Goal: Task Accomplishment & Management: Use online tool/utility

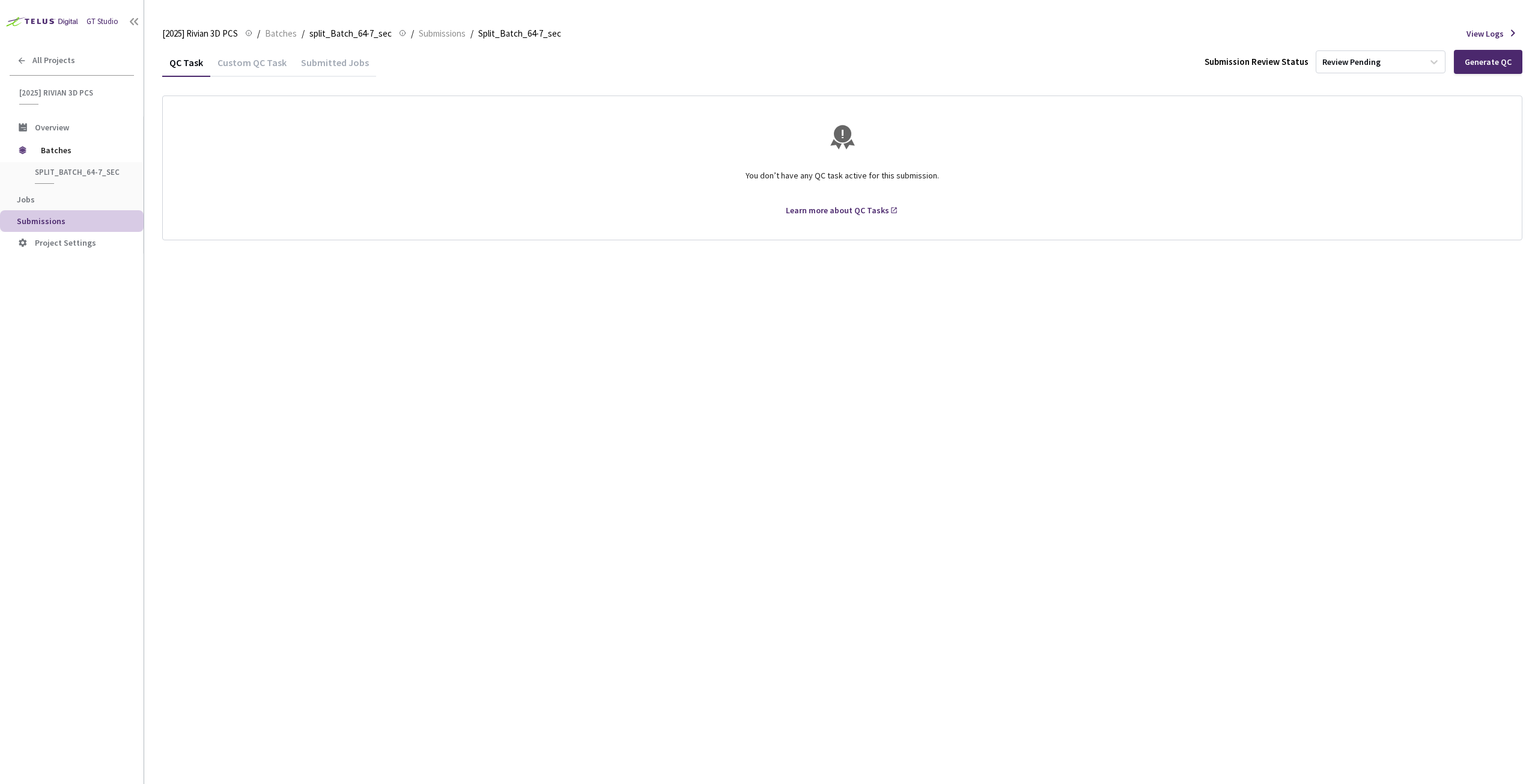
click at [254, 67] on div "Custom QC Task" at bounding box center [252, 67] width 84 height 20
click at [191, 63] on div "QC Task" at bounding box center [186, 67] width 48 height 20
click at [18, 200] on span "Jobs" at bounding box center [26, 199] width 18 height 11
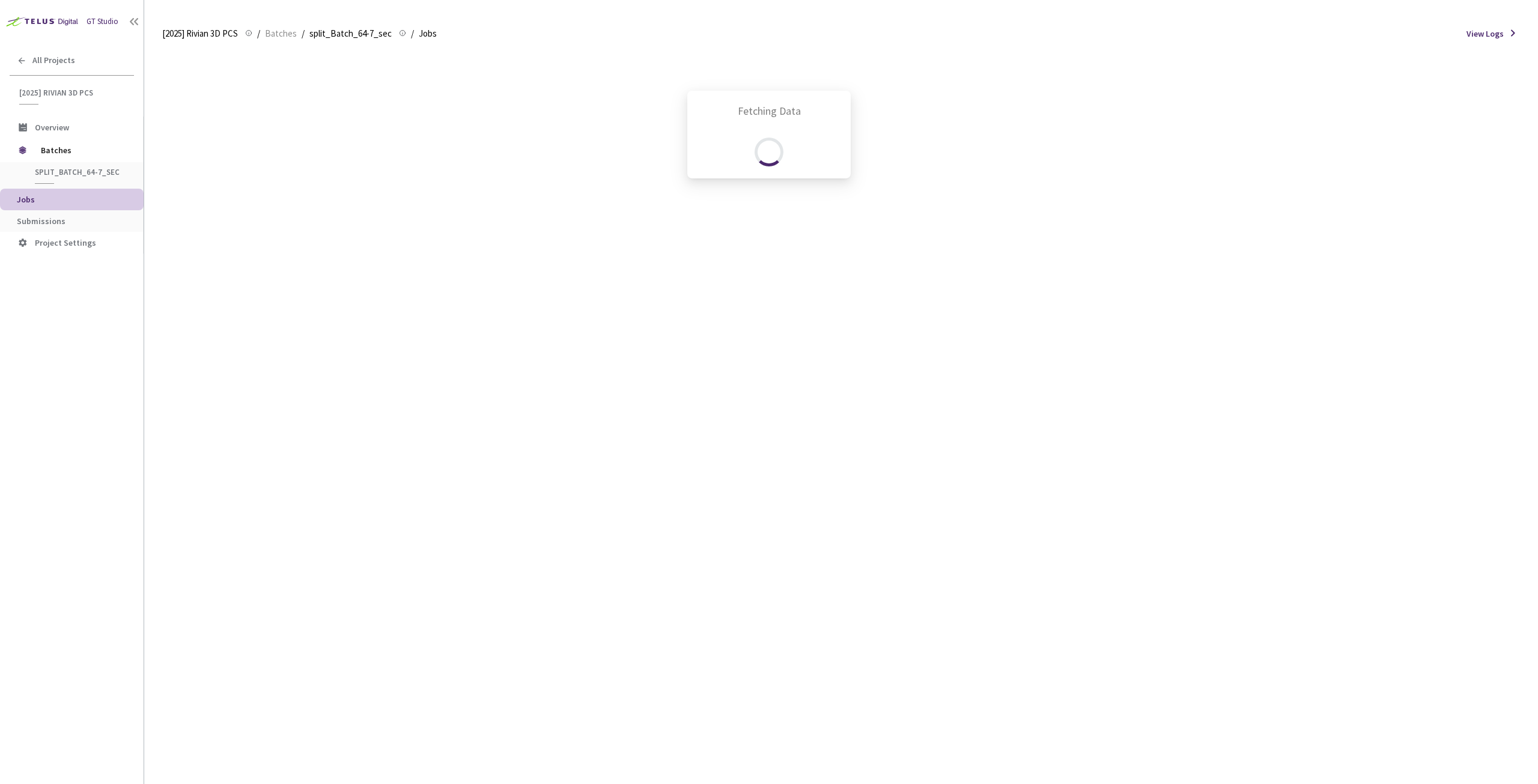
click at [23, 214] on div "Fetching Data" at bounding box center [769, 392] width 1538 height 784
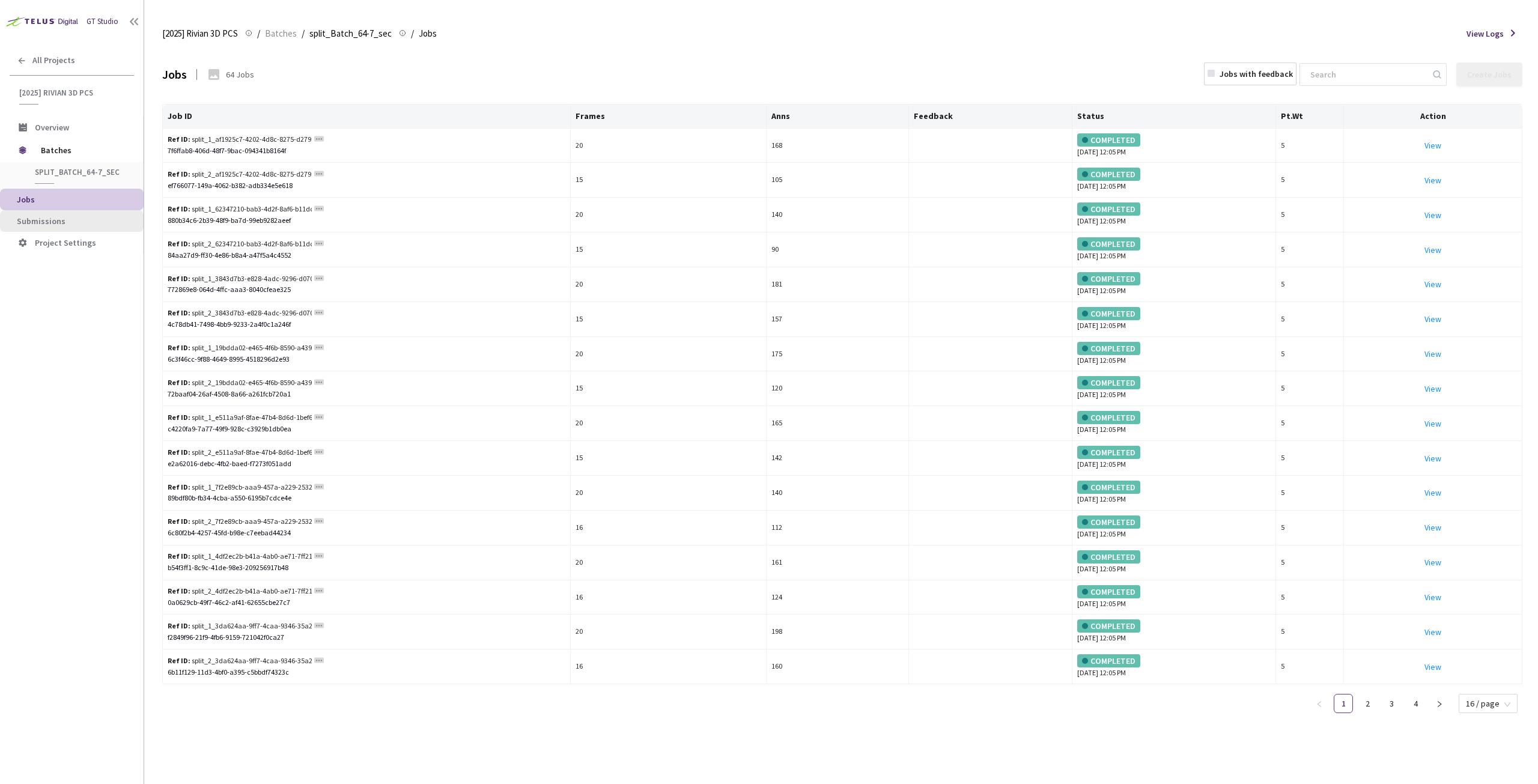
click at [23, 217] on span "Submissions" at bounding box center [41, 220] width 48 height 11
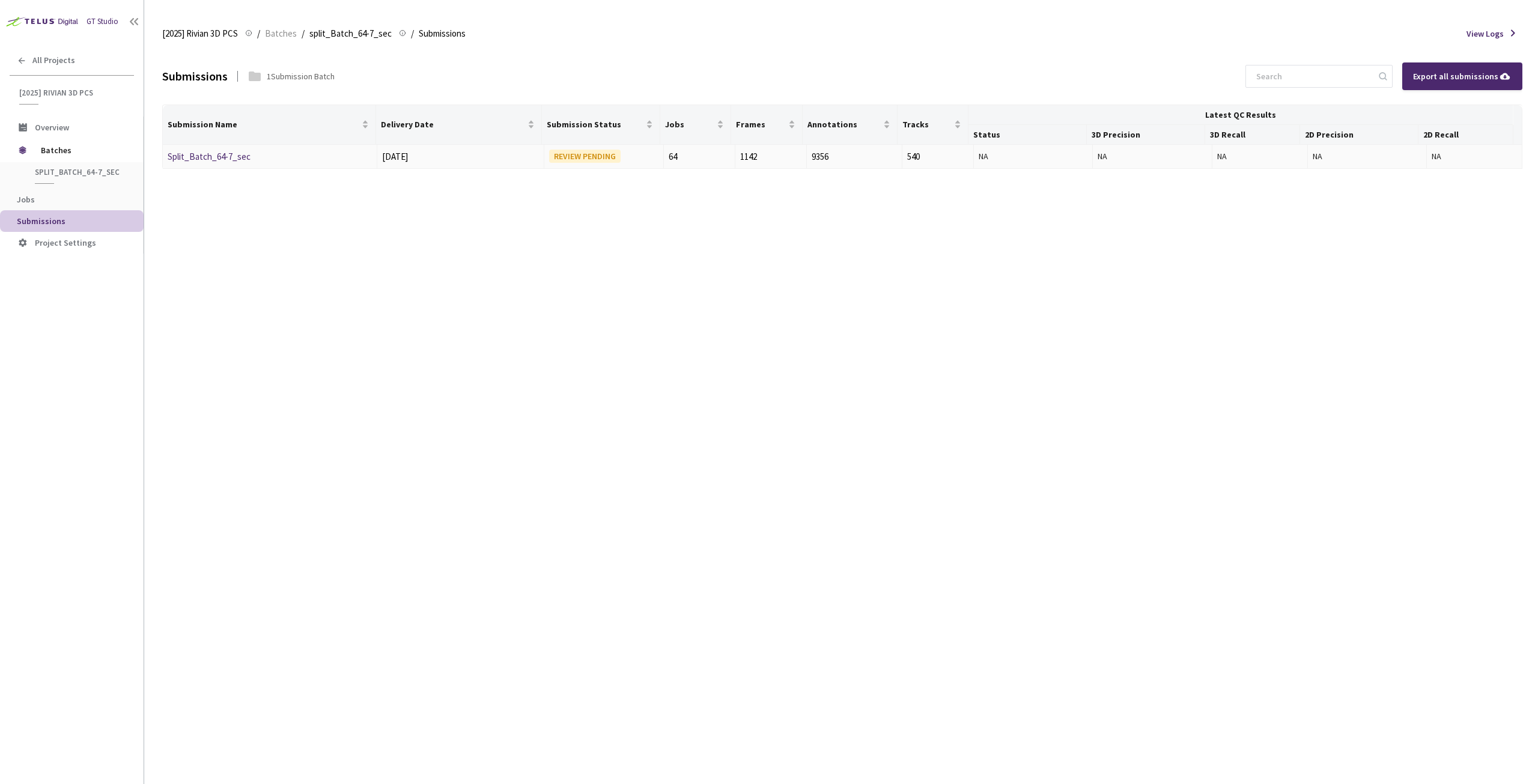
click at [232, 151] on link "Split_Batch_64-7_sec" at bounding box center [209, 157] width 83 height 12
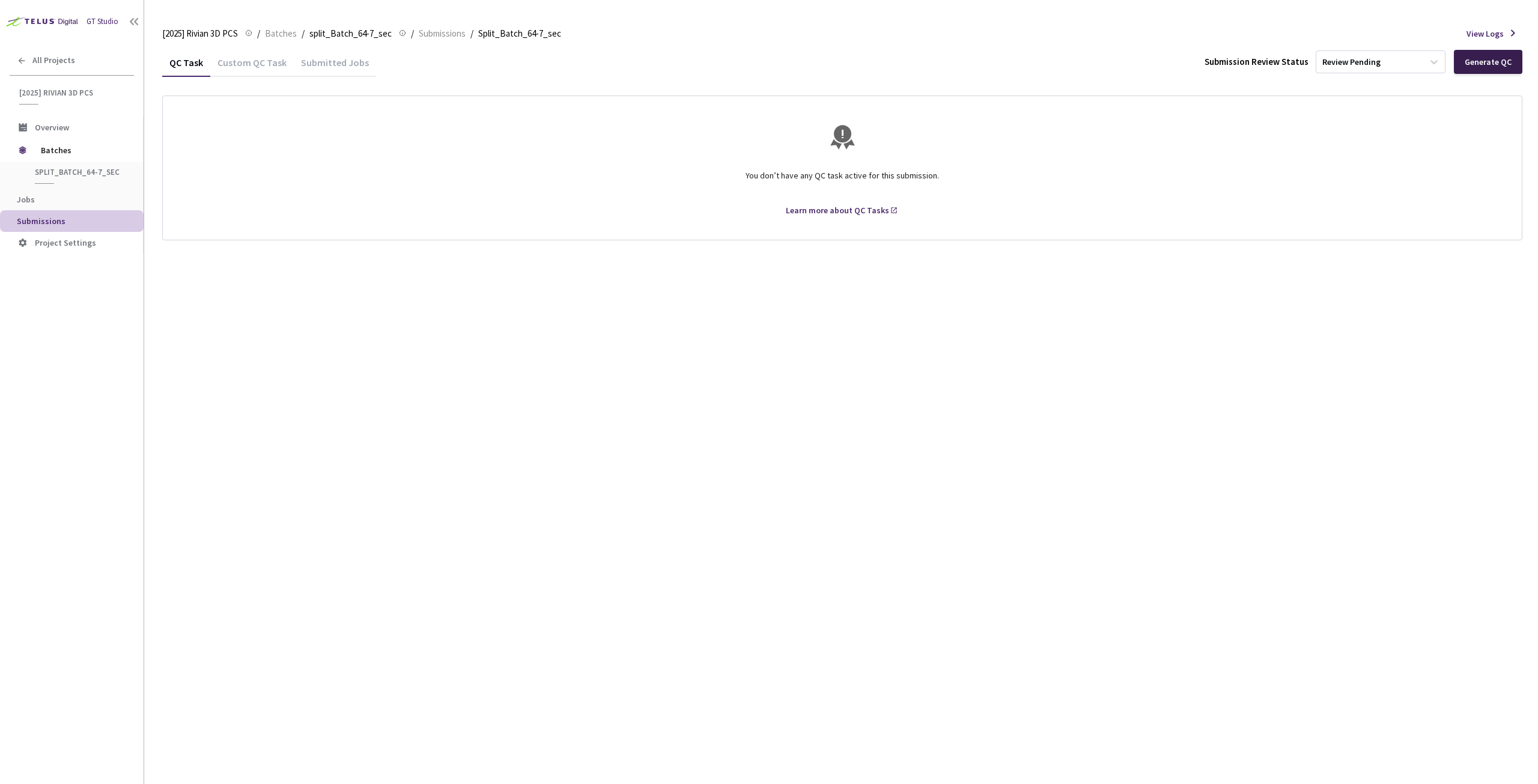
click at [1474, 58] on div "Generate QC" at bounding box center [1488, 62] width 47 height 10
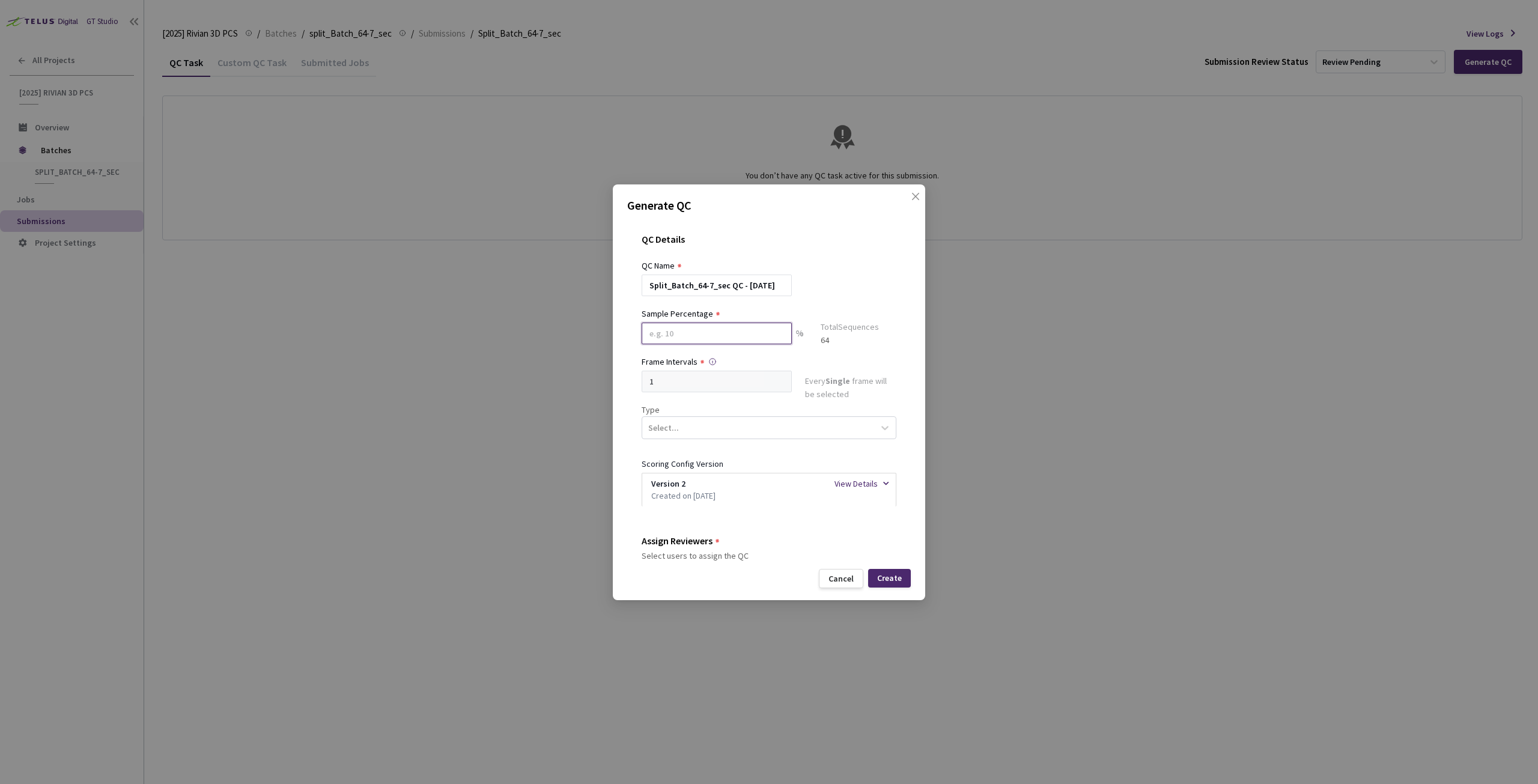
click at [735, 331] on input at bounding box center [717, 333] width 150 height 22
type input "20"
click at [784, 431] on div "Select..." at bounding box center [759, 432] width 232 height 20
click at [745, 536] on div "Segmentation 3D" at bounding box center [764, 545] width 245 height 21
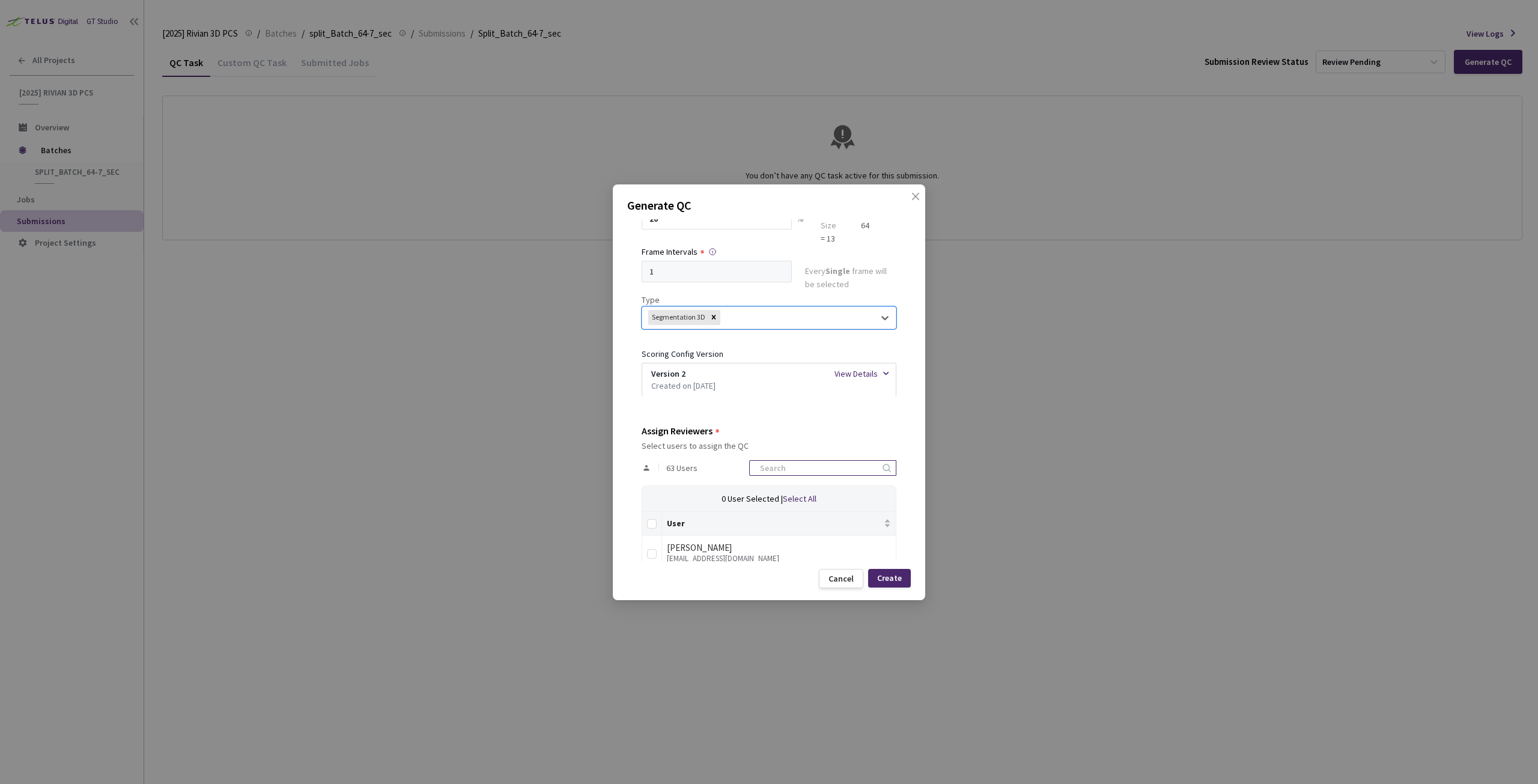
scroll to position [120, 0]
click at [843, 456] on input at bounding box center [816, 462] width 128 height 14
type input "rivian"
click at [654, 512] on label at bounding box center [652, 518] width 10 height 13
click at [654, 513] on input "Select all" at bounding box center [652, 518] width 10 height 10
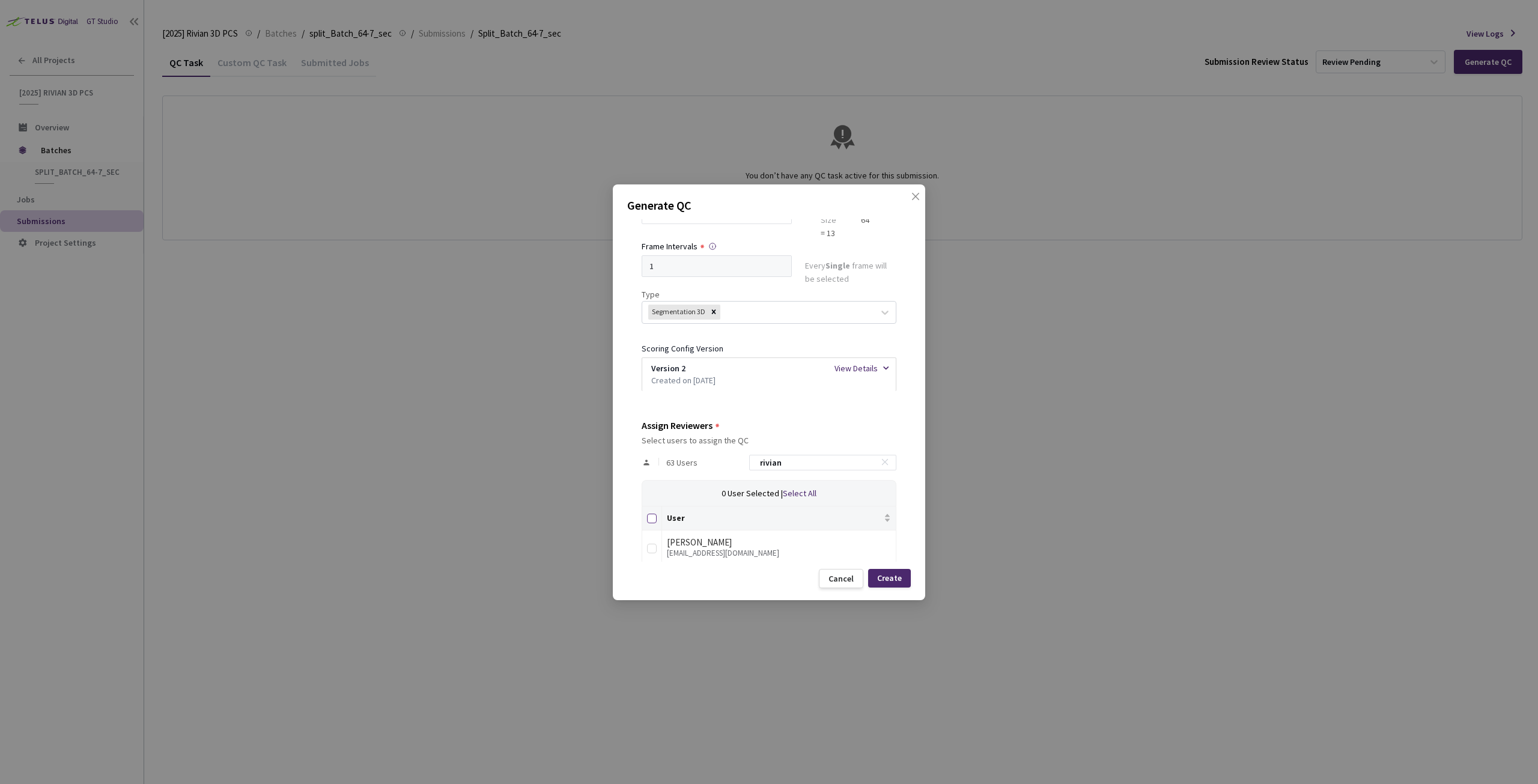
checkbox input "true"
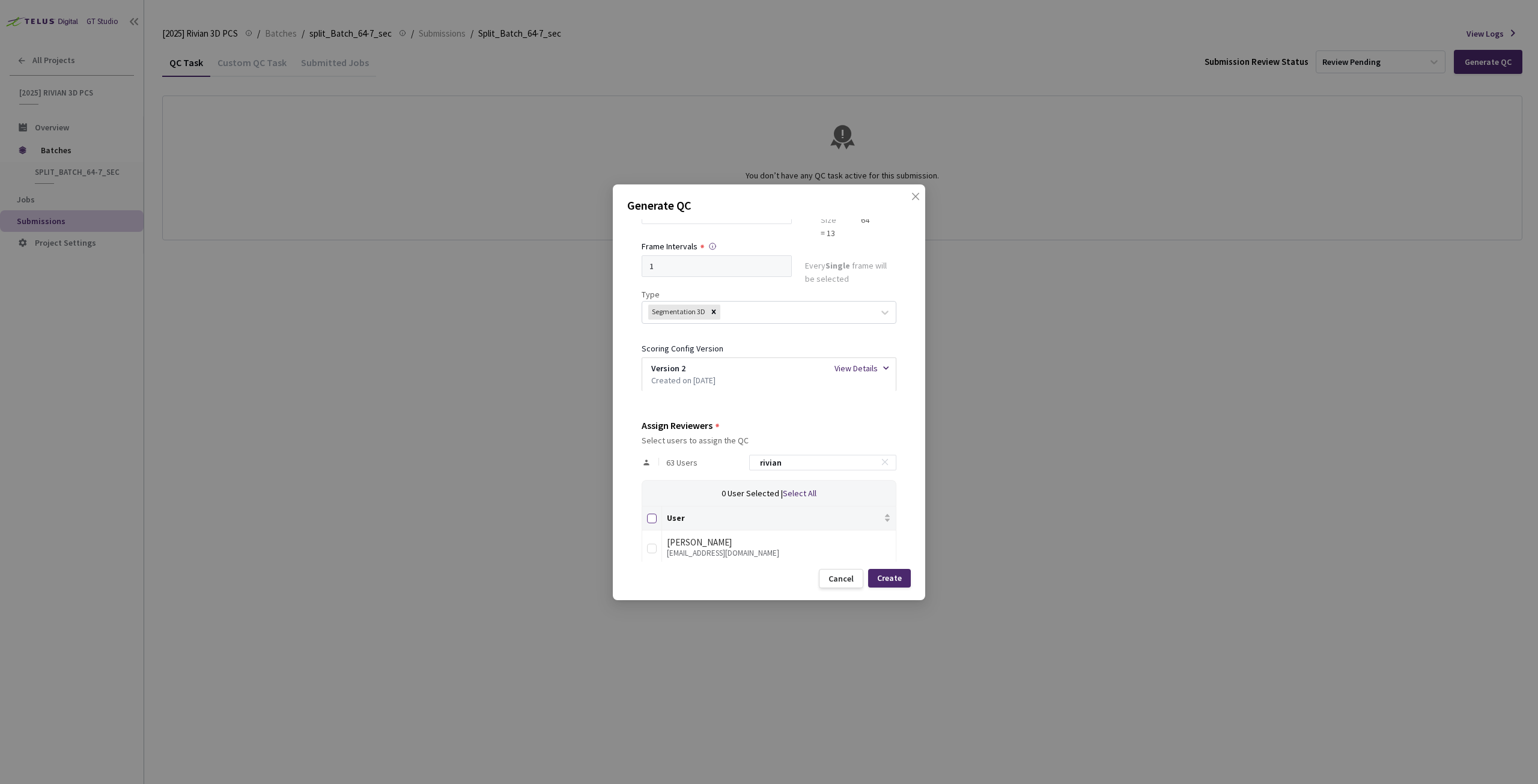
checkbox input "true"
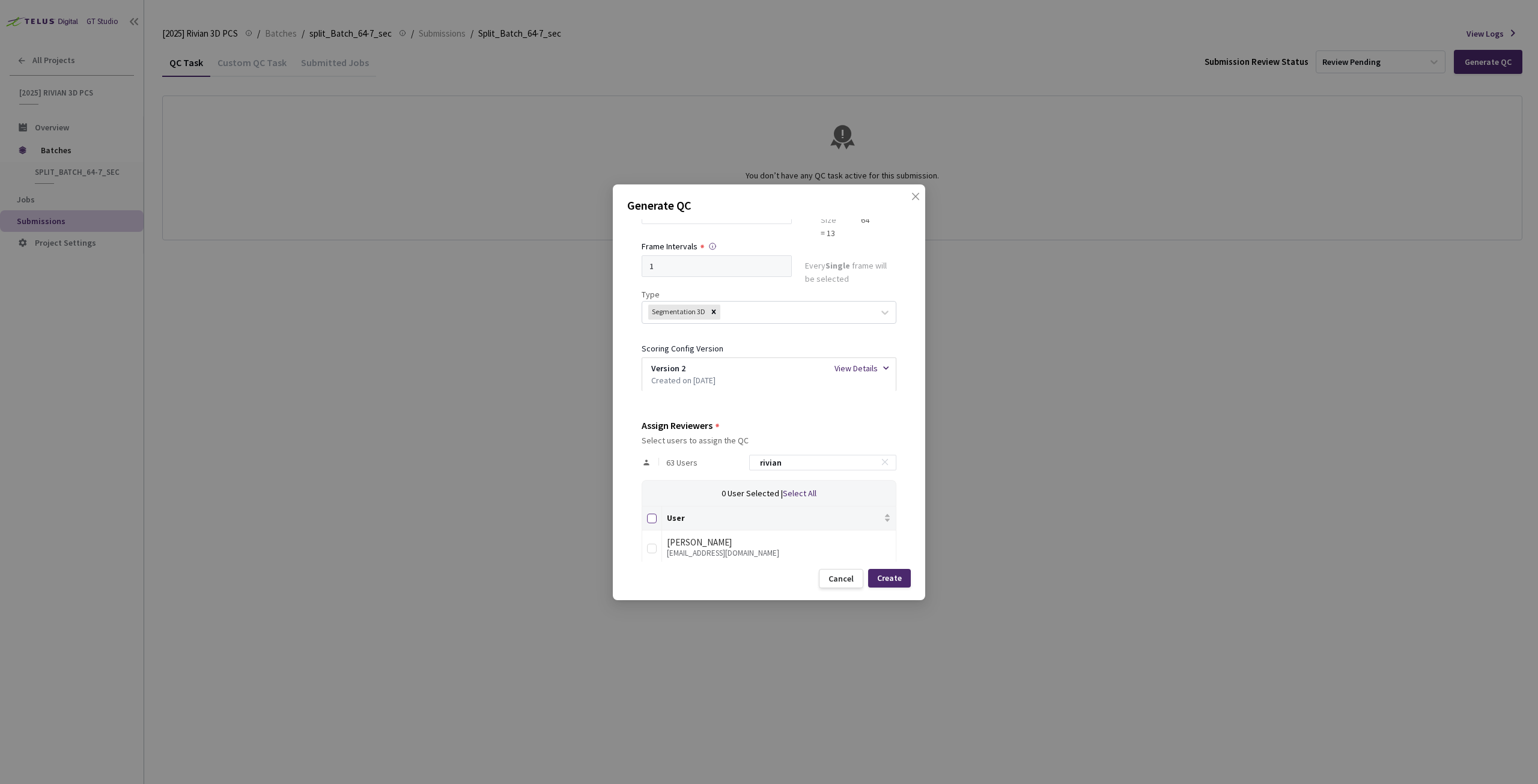
checkbox input "true"
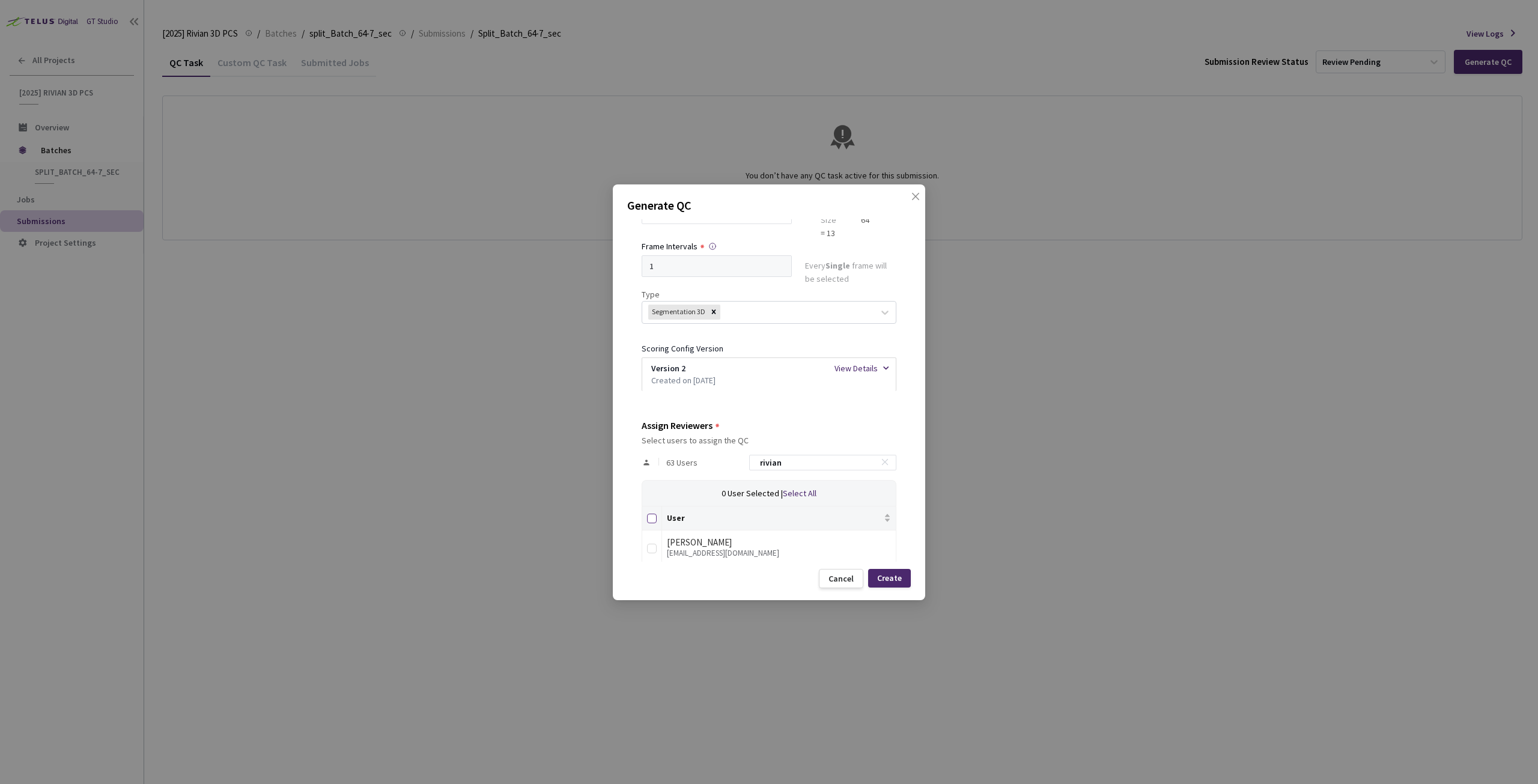
checkbox input "true"
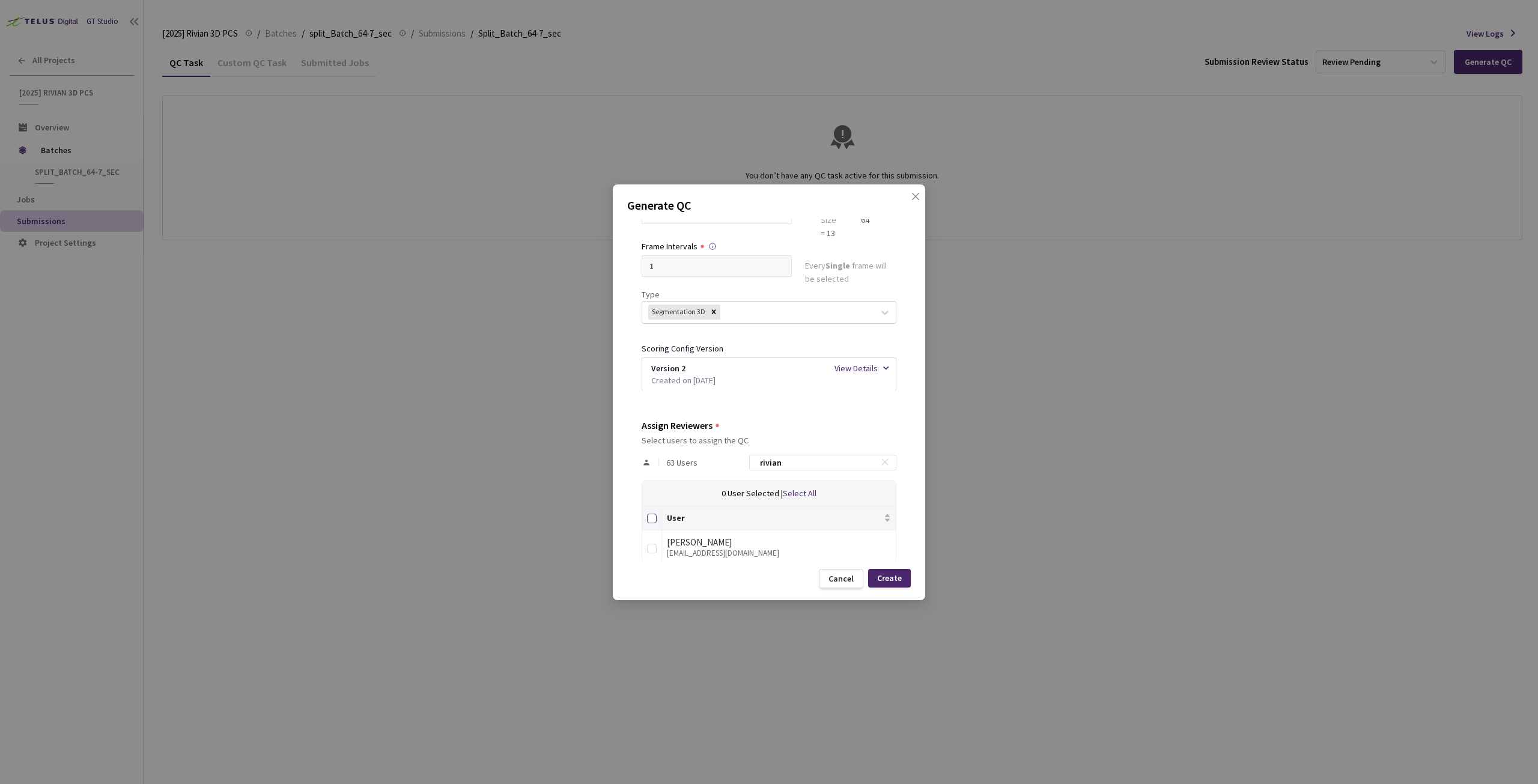
checkbox input "true"
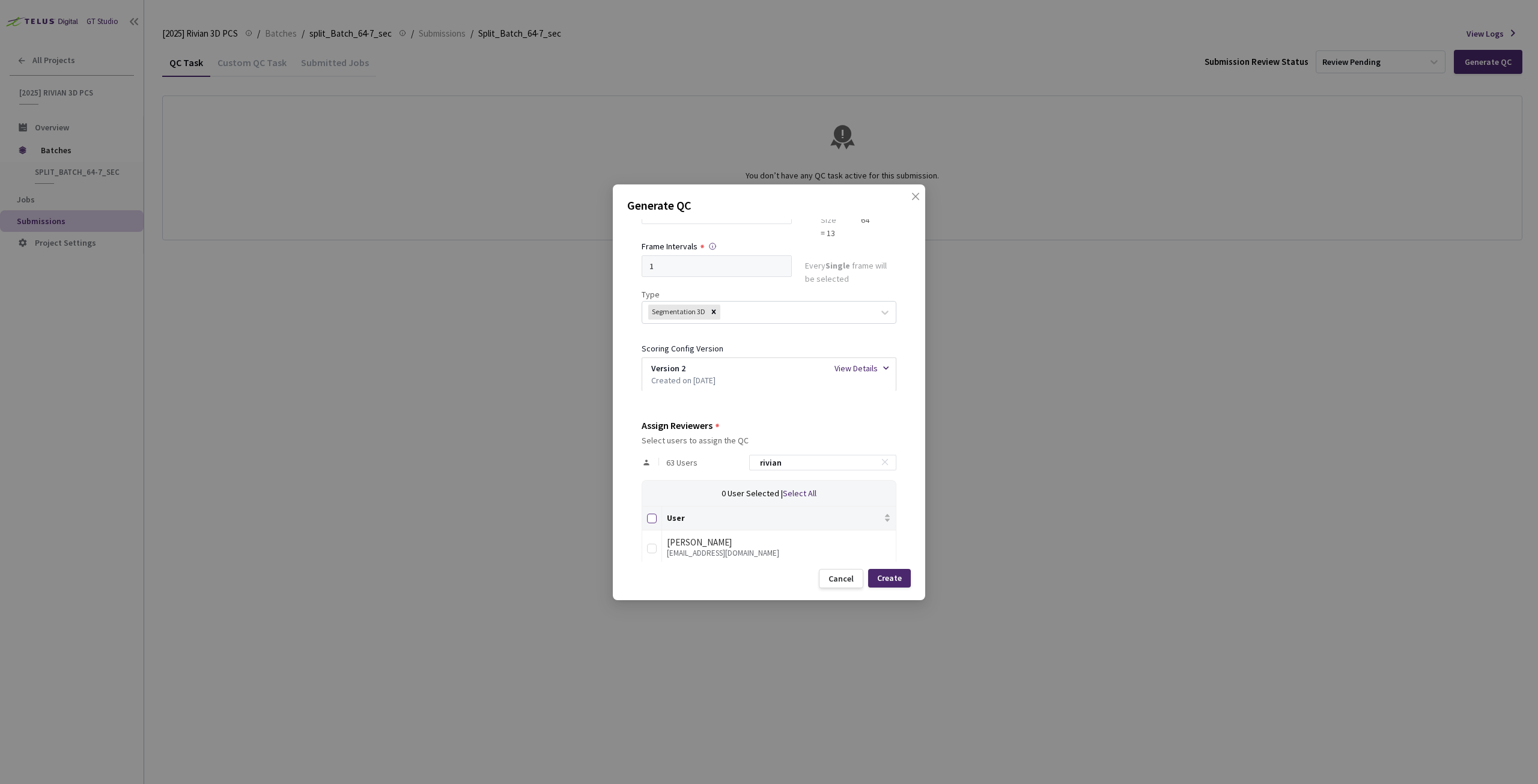
checkbox input "true"
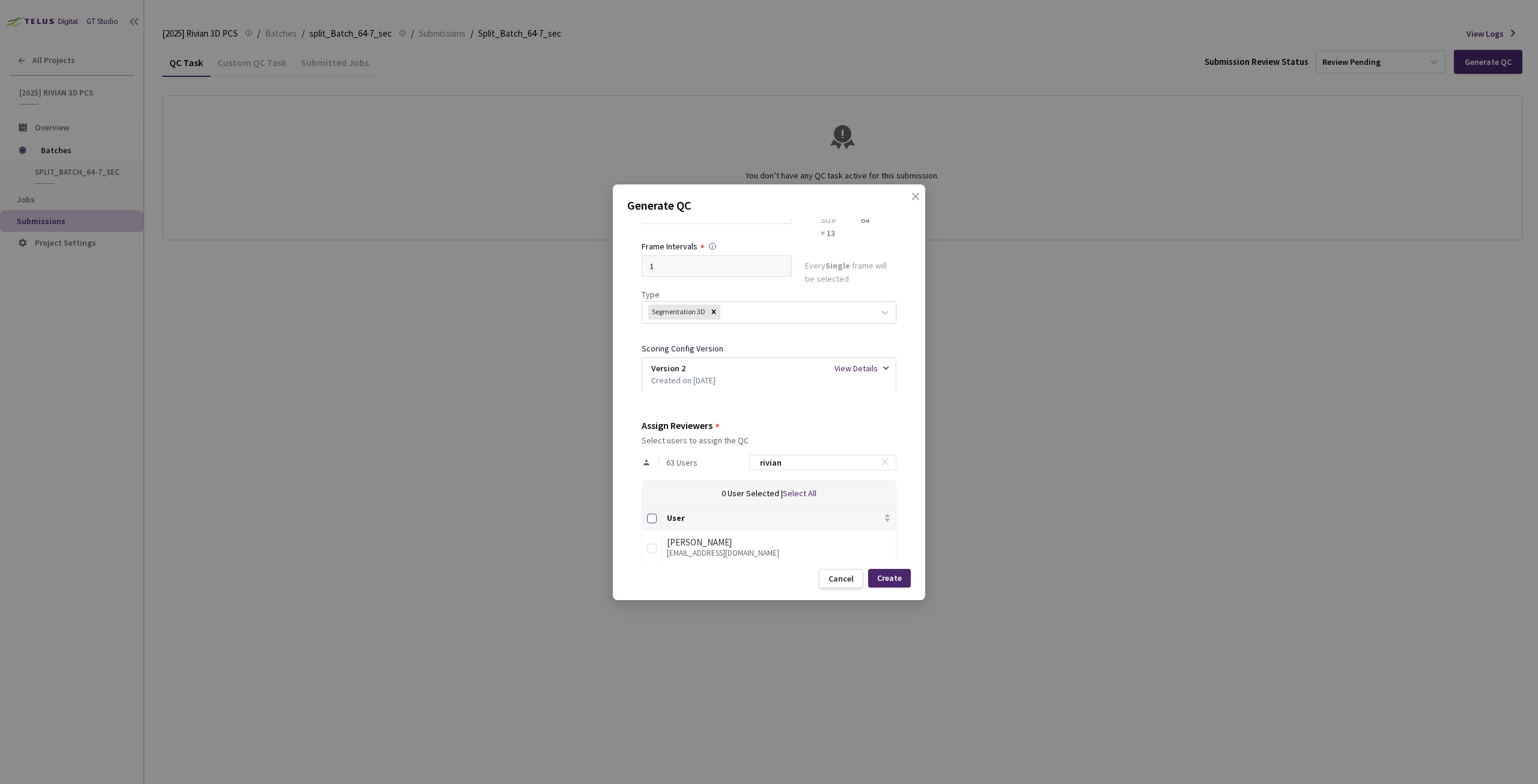
checkbox input "true"
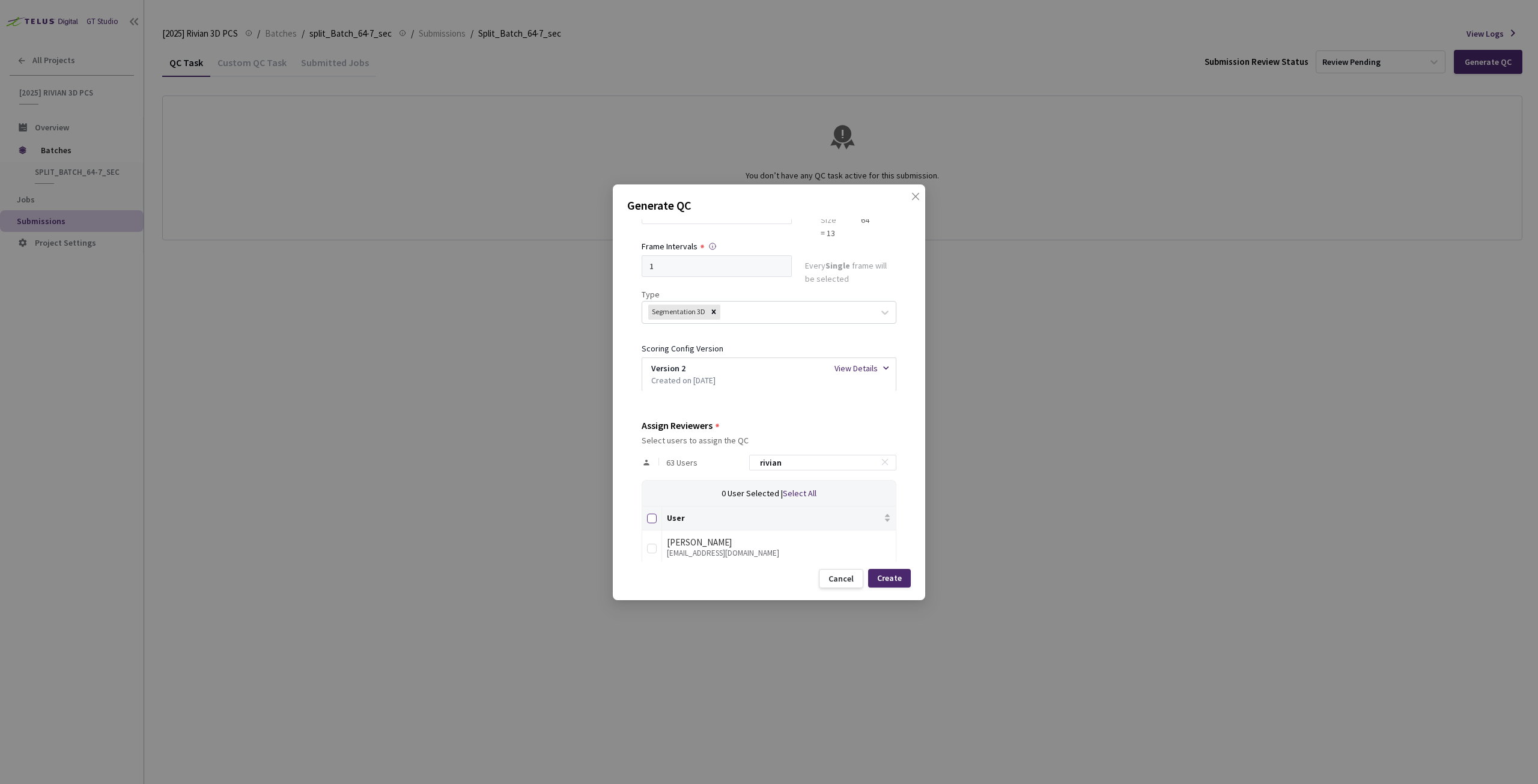
checkbox input "true"
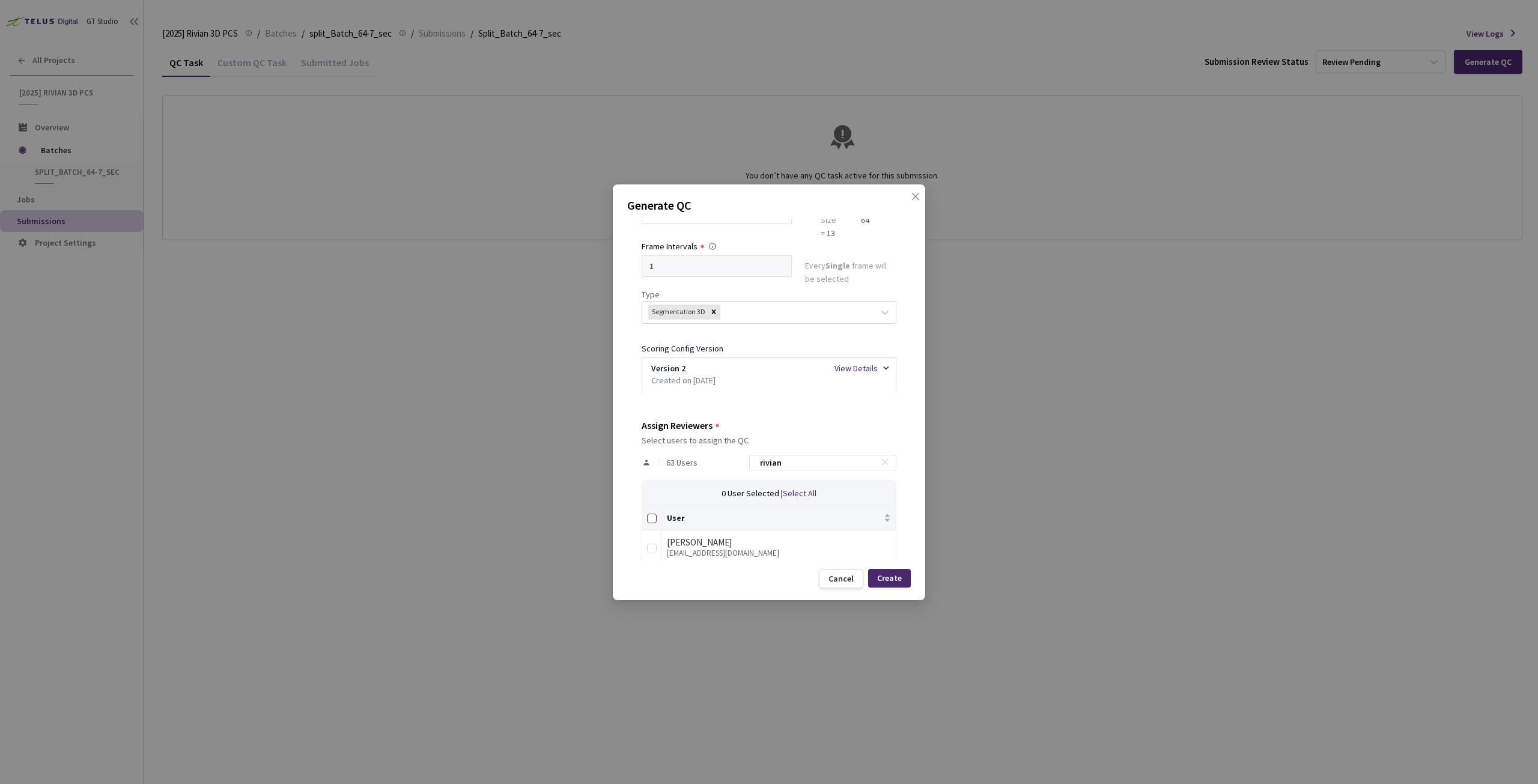
checkbox input "true"
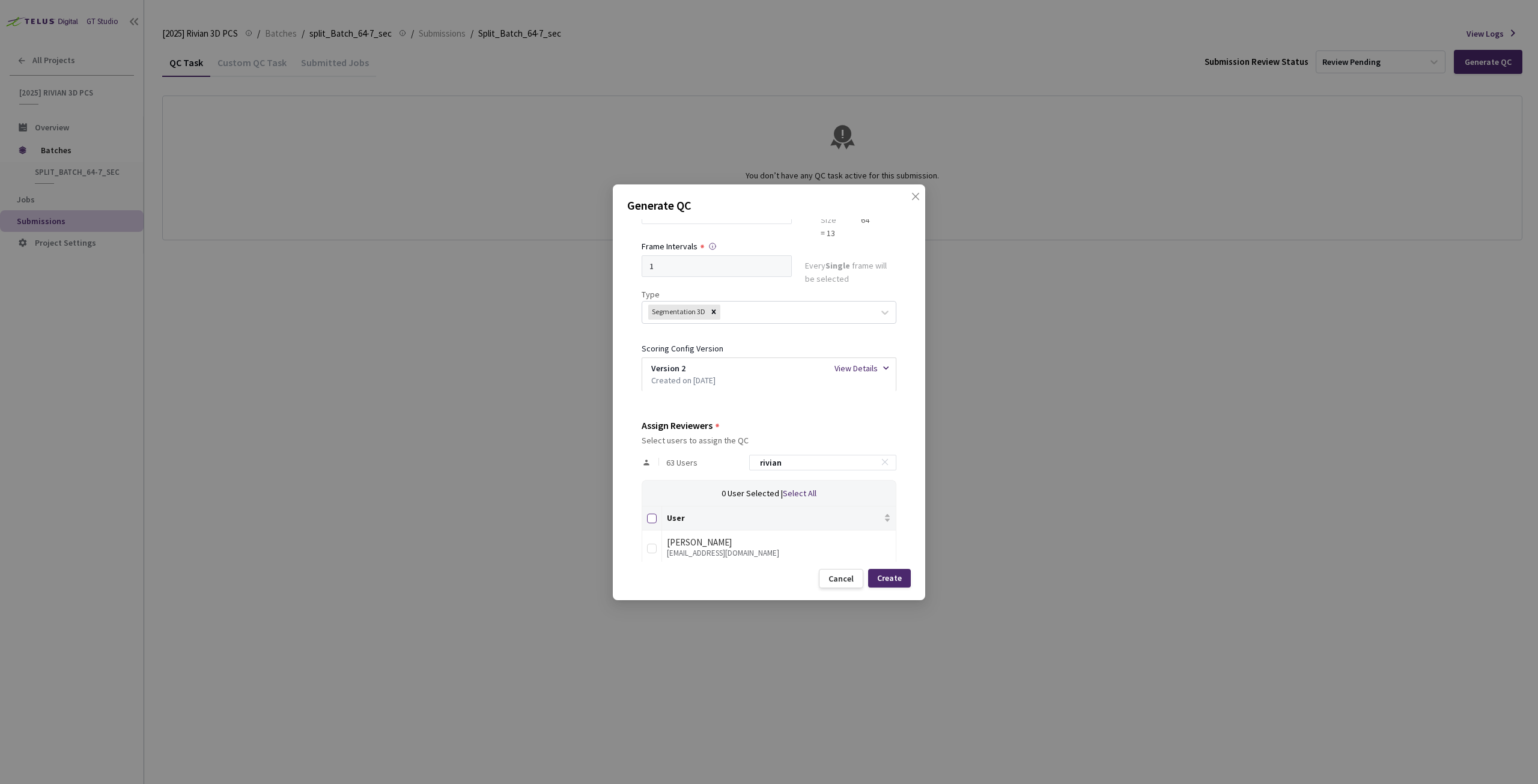
checkbox input "true"
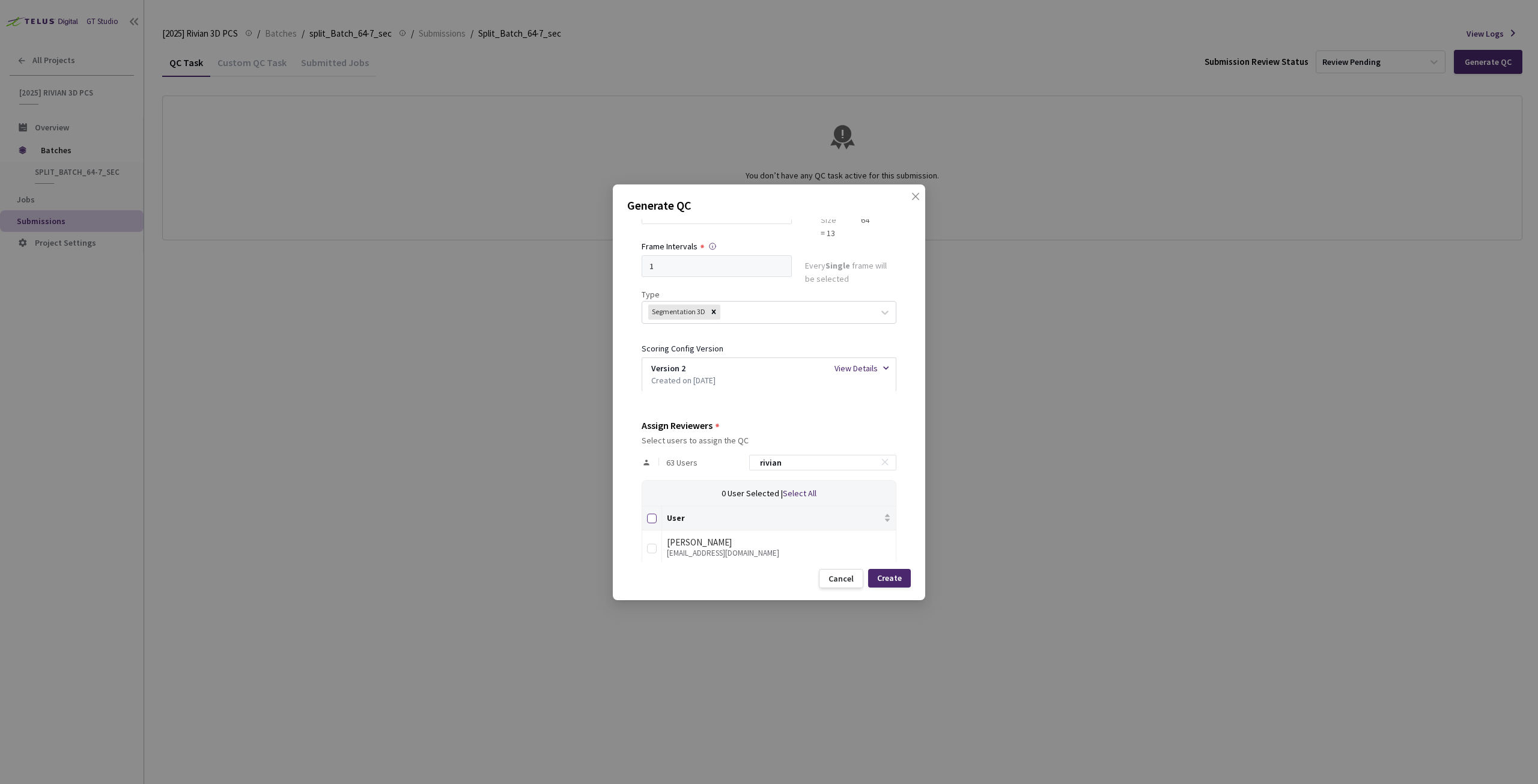
checkbox input "true"
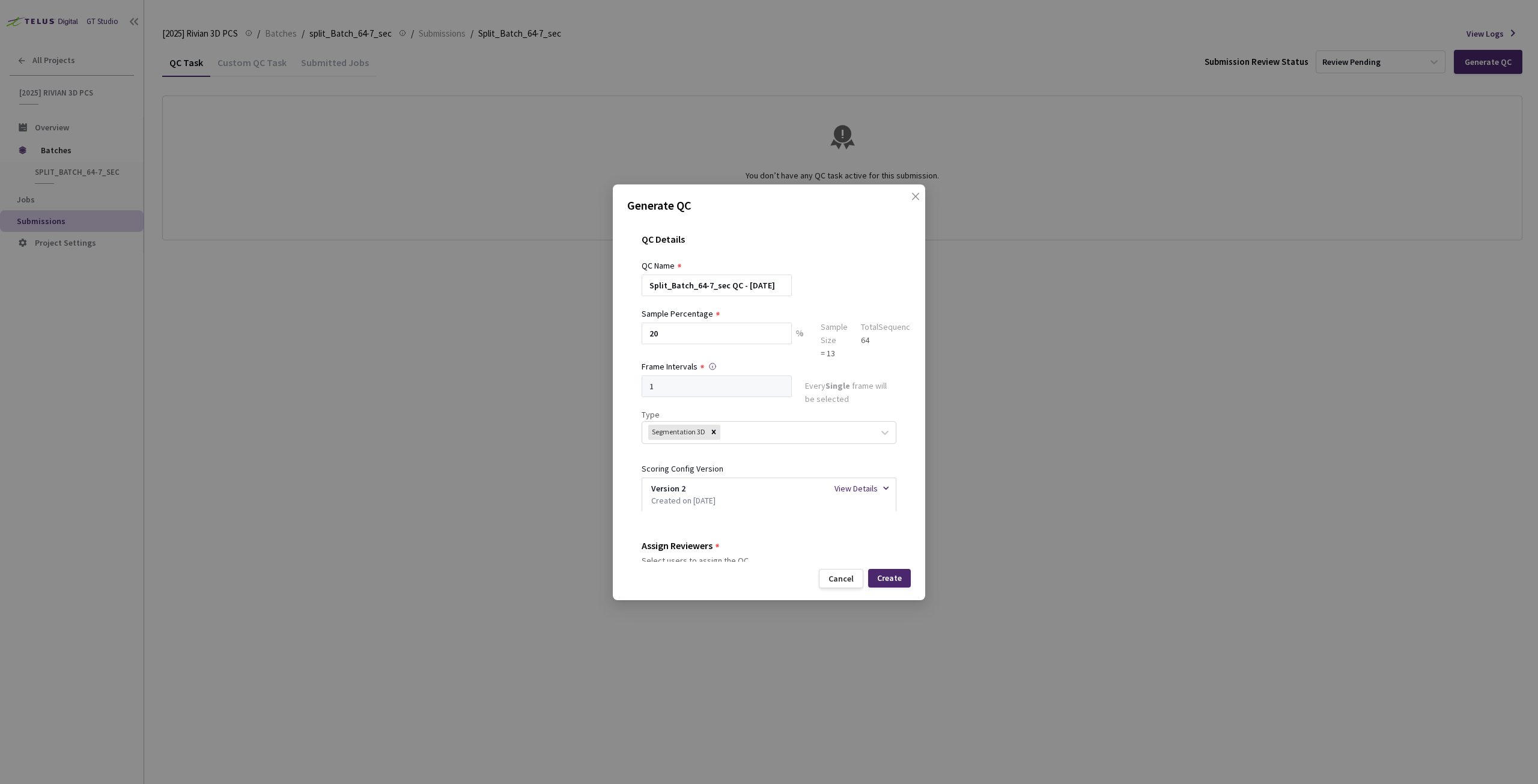
scroll to position [60, 0]
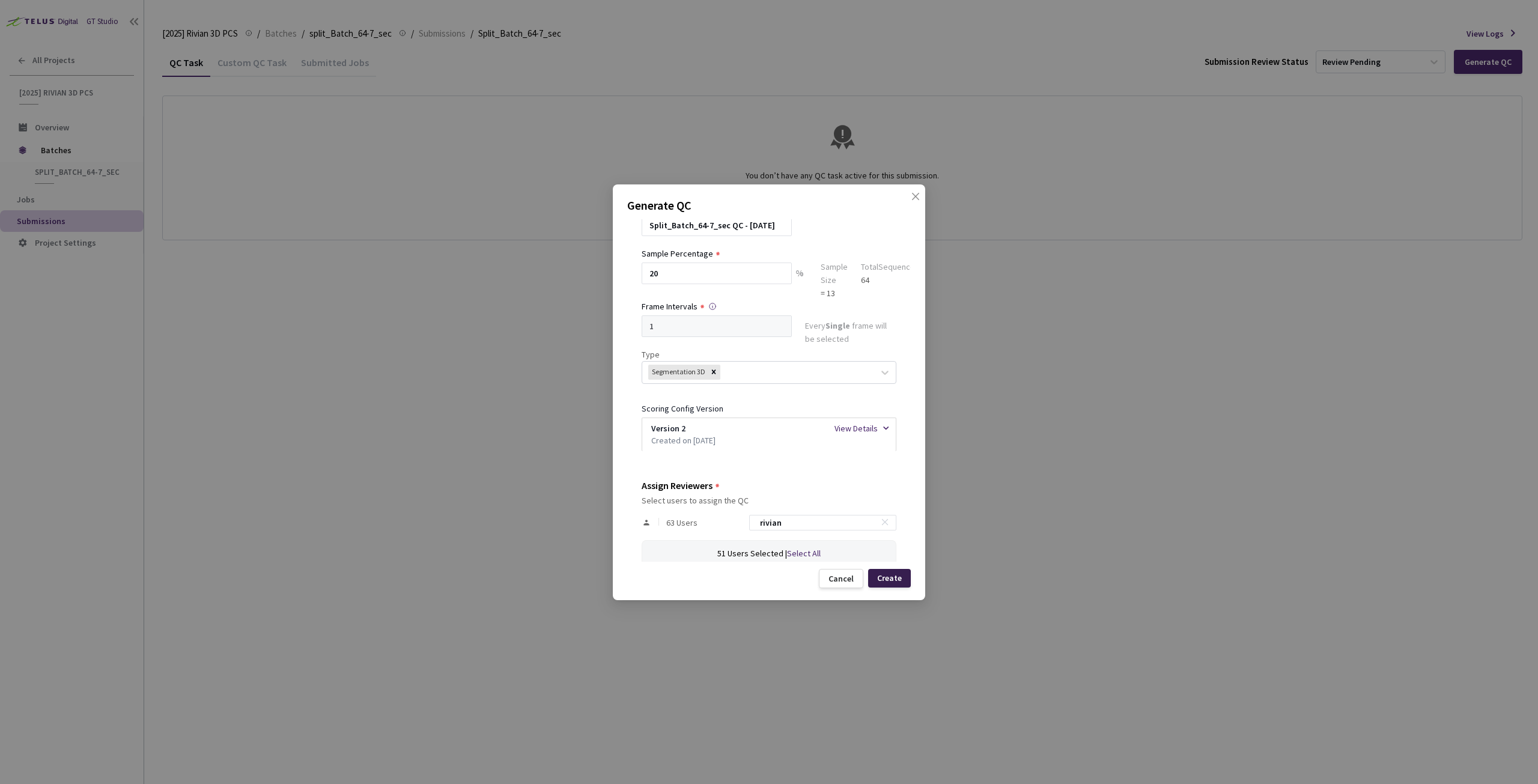
click at [892, 574] on div "Create" at bounding box center [889, 578] width 24 height 10
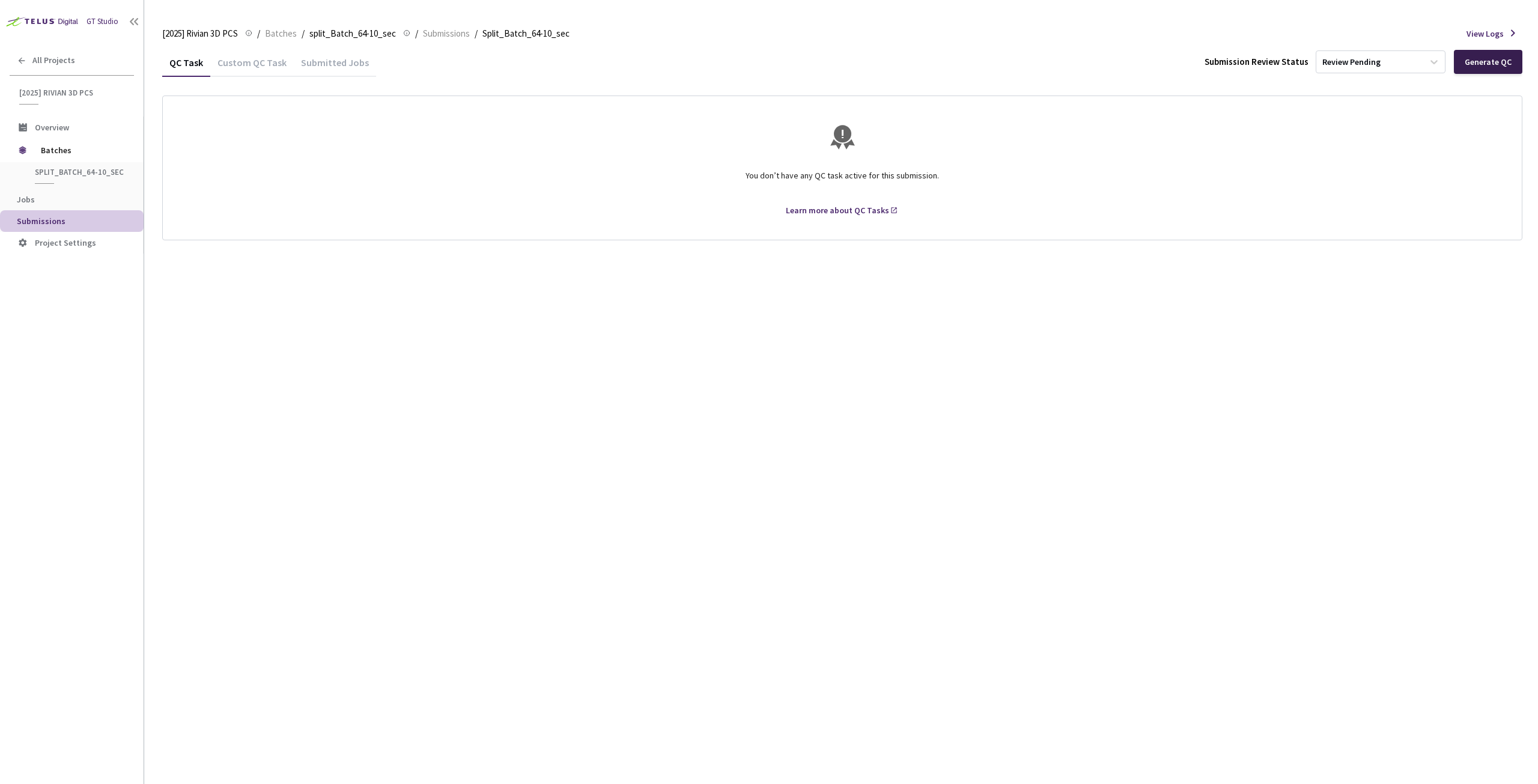
click at [1499, 69] on div "Generate QC" at bounding box center [1489, 62] width 69 height 24
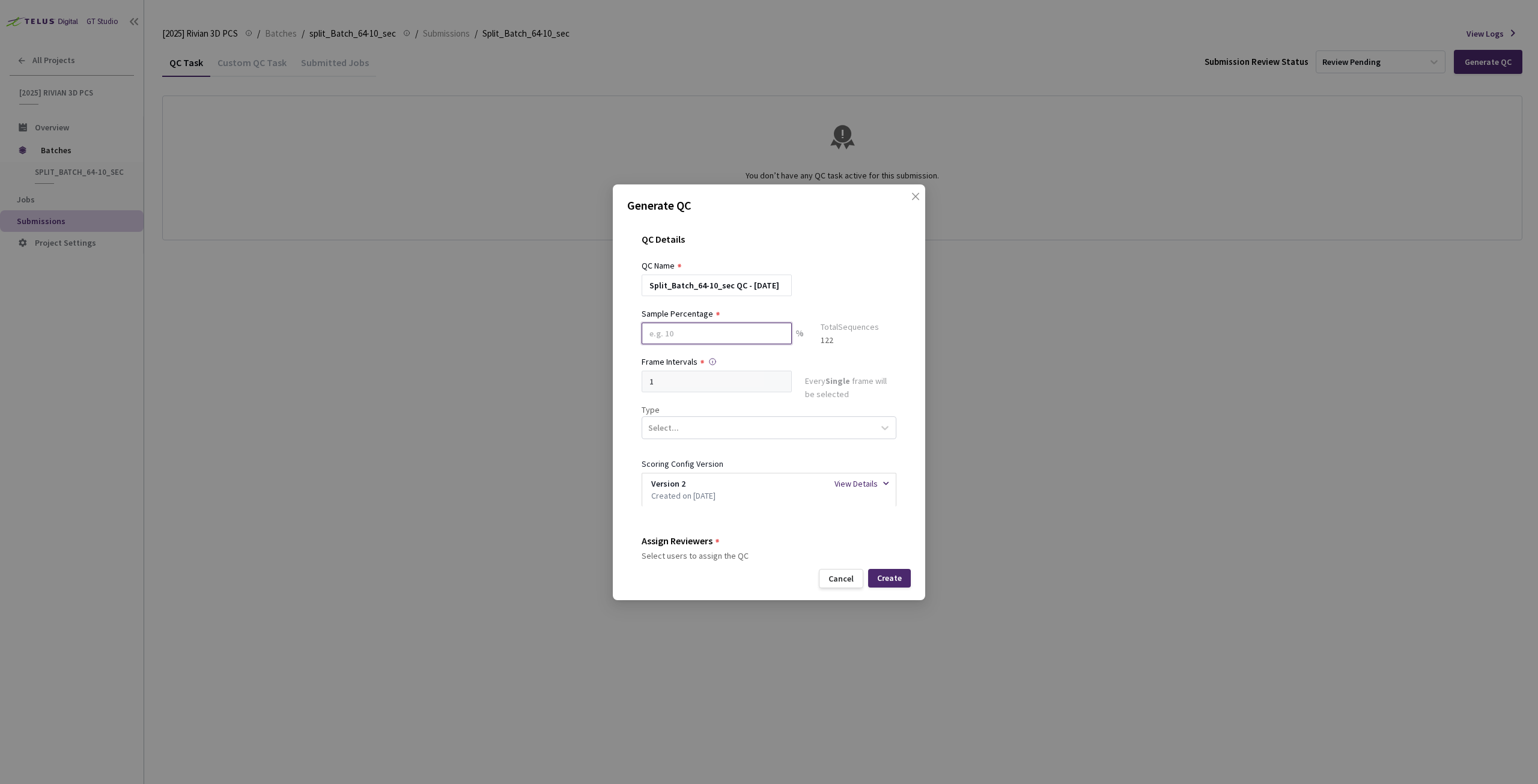
click at [667, 341] on input at bounding box center [717, 333] width 150 height 22
type input "20"
click at [706, 428] on div "Select..." at bounding box center [759, 432] width 232 height 20
click at [703, 541] on div "Segmentation 3D" at bounding box center [764, 545] width 245 height 21
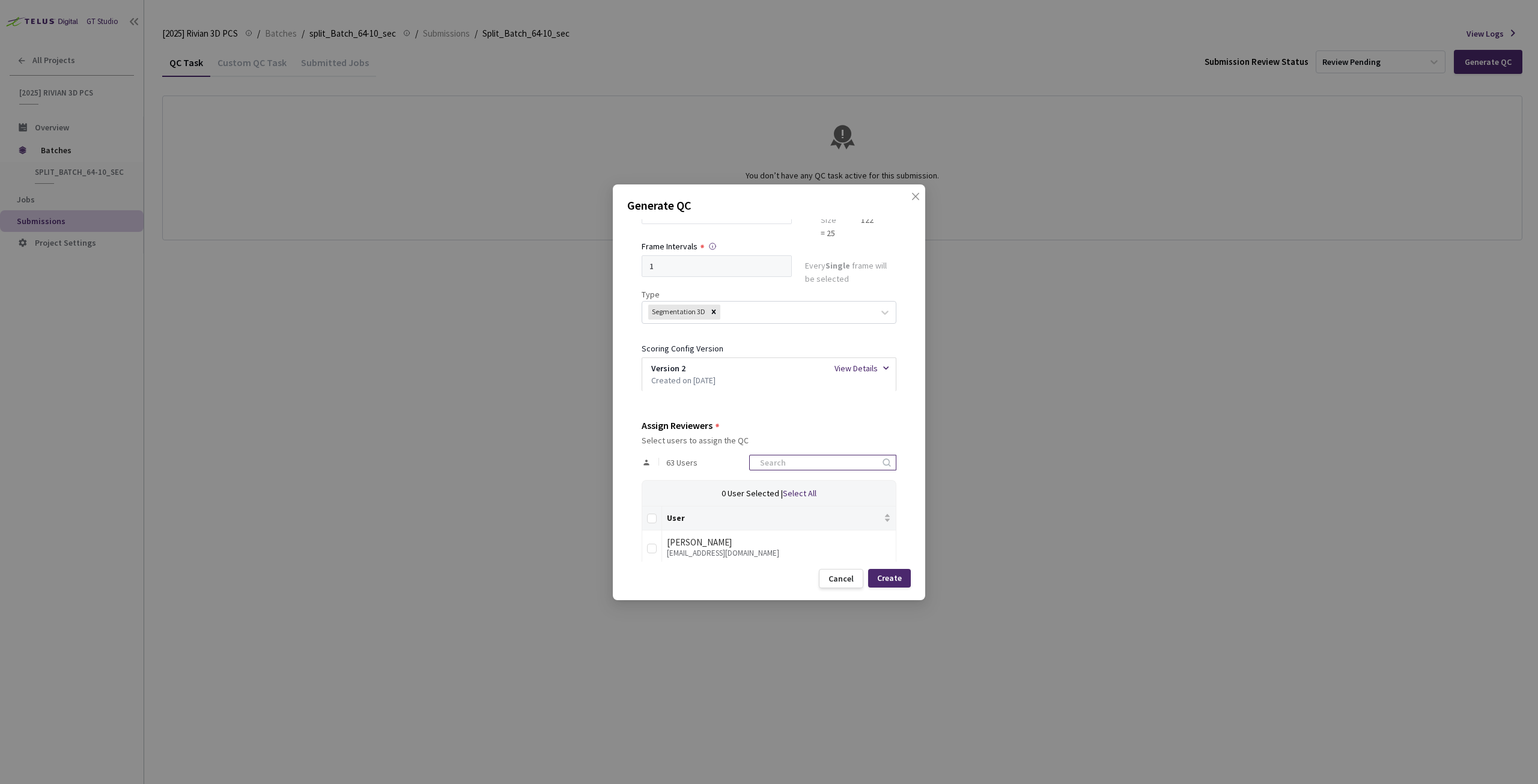
click at [842, 465] on input at bounding box center [816, 462] width 128 height 14
type input "rivian"
click at [647, 517] on th at bounding box center [652, 518] width 20 height 24
click at [655, 517] on input "Select all" at bounding box center [652, 518] width 10 height 10
checkbox input "true"
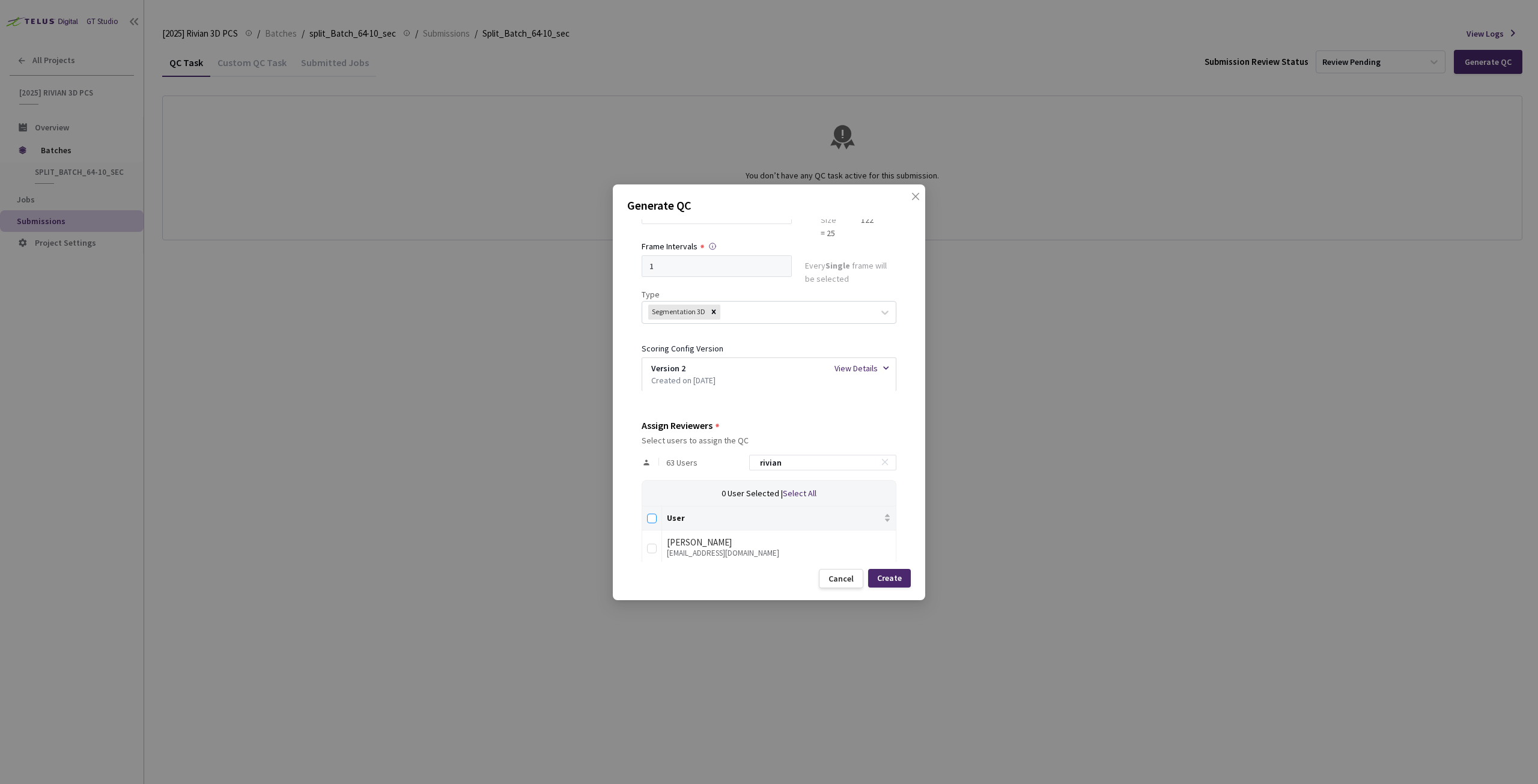
checkbox input "true"
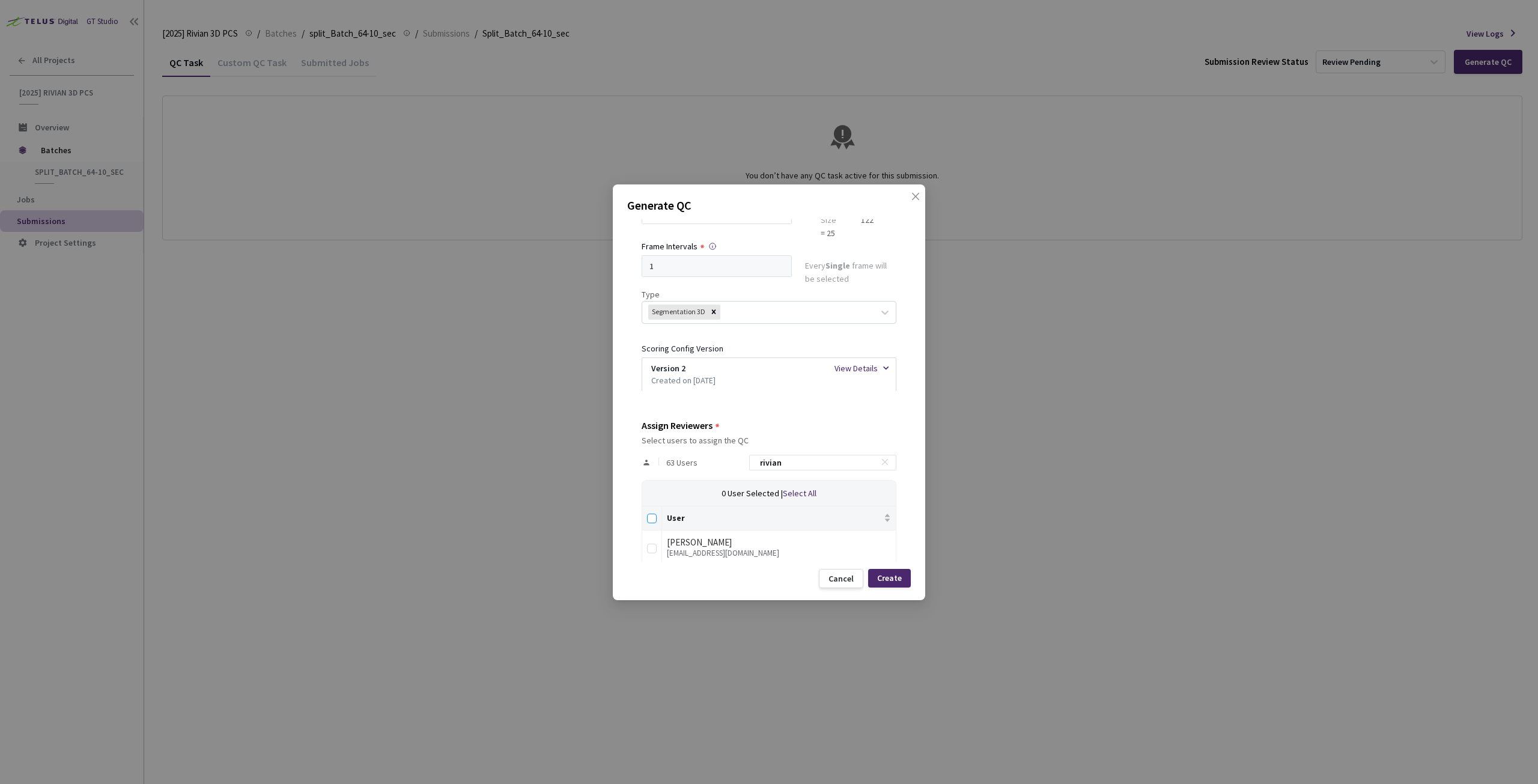
checkbox input "true"
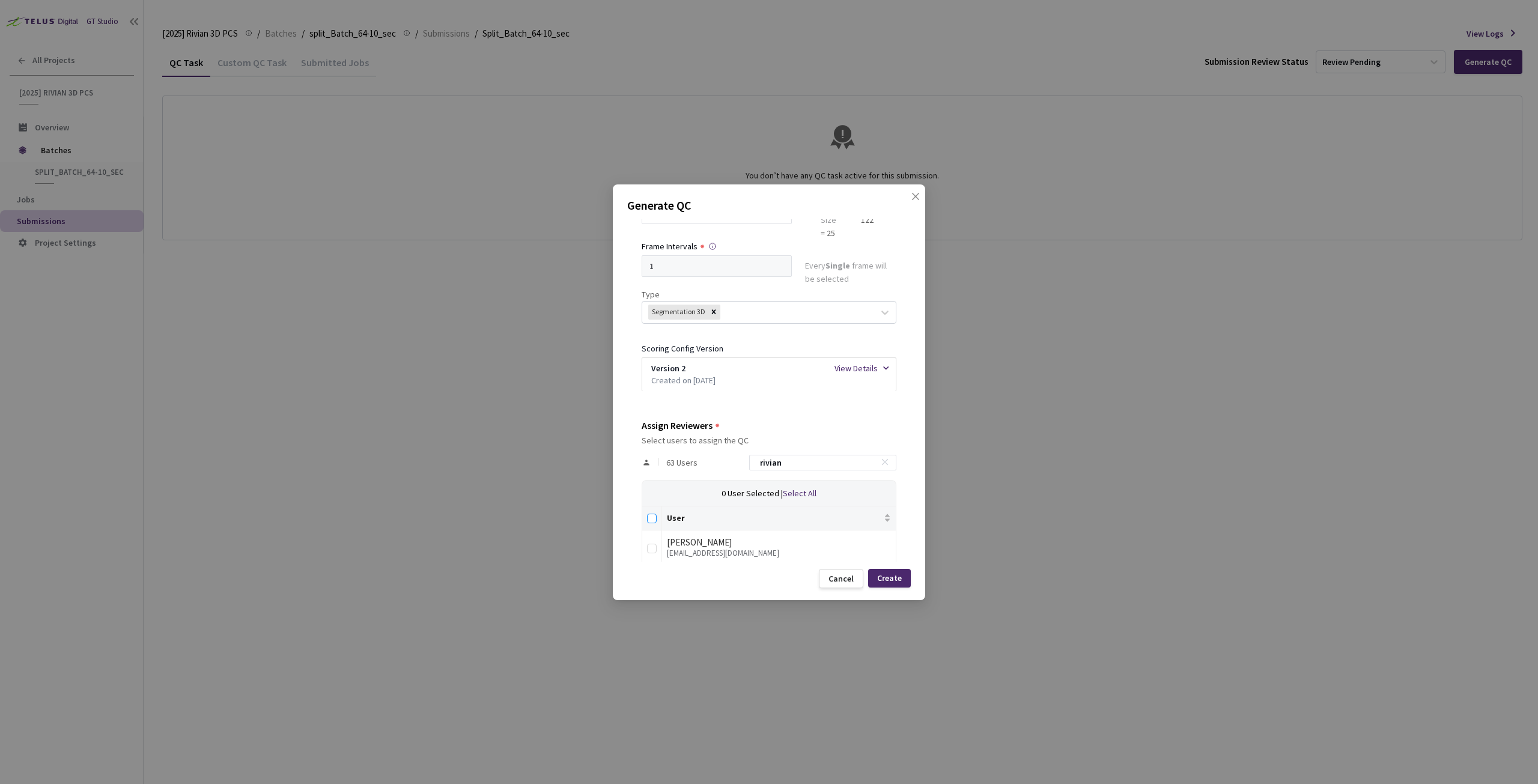
checkbox input "true"
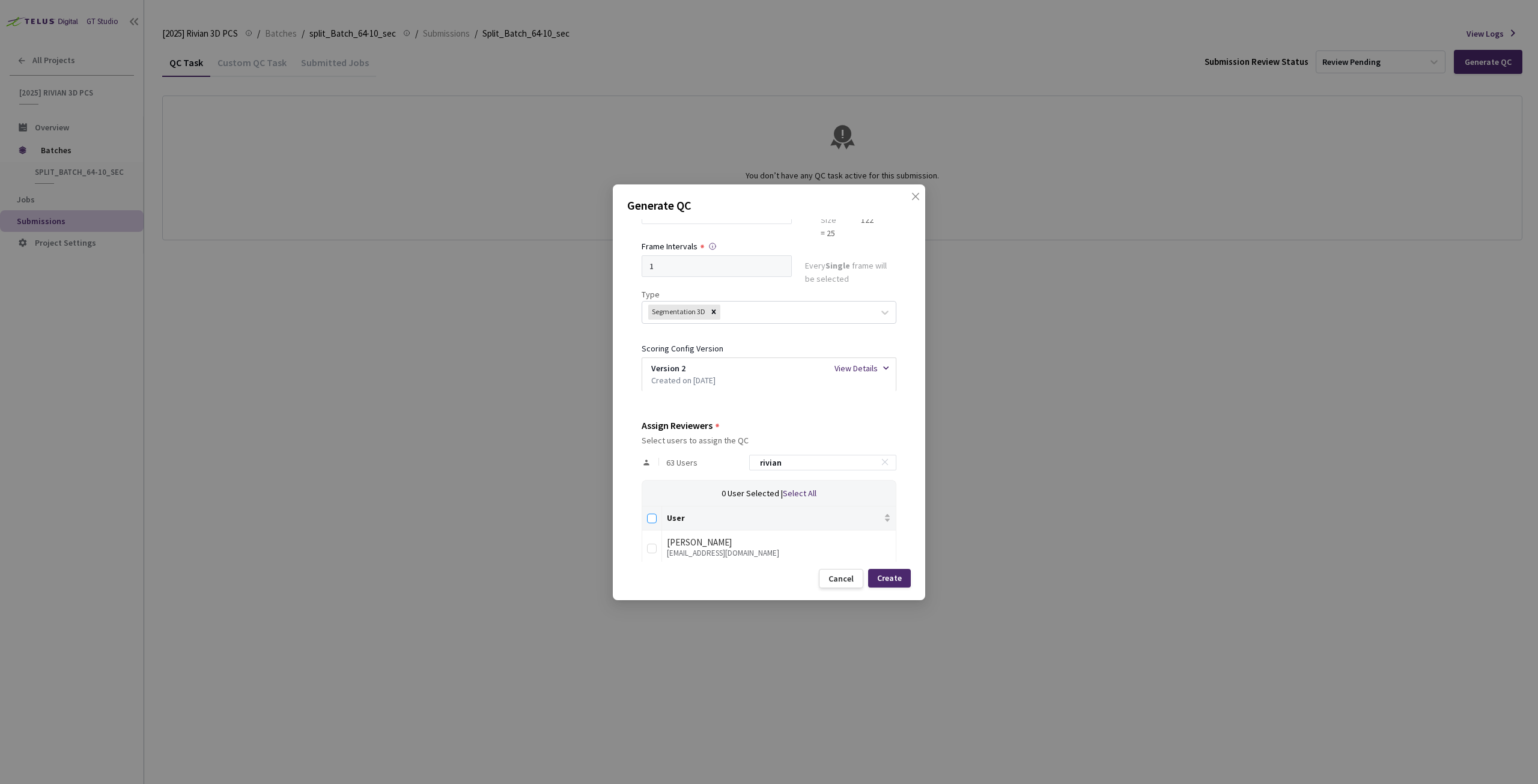
checkbox input "true"
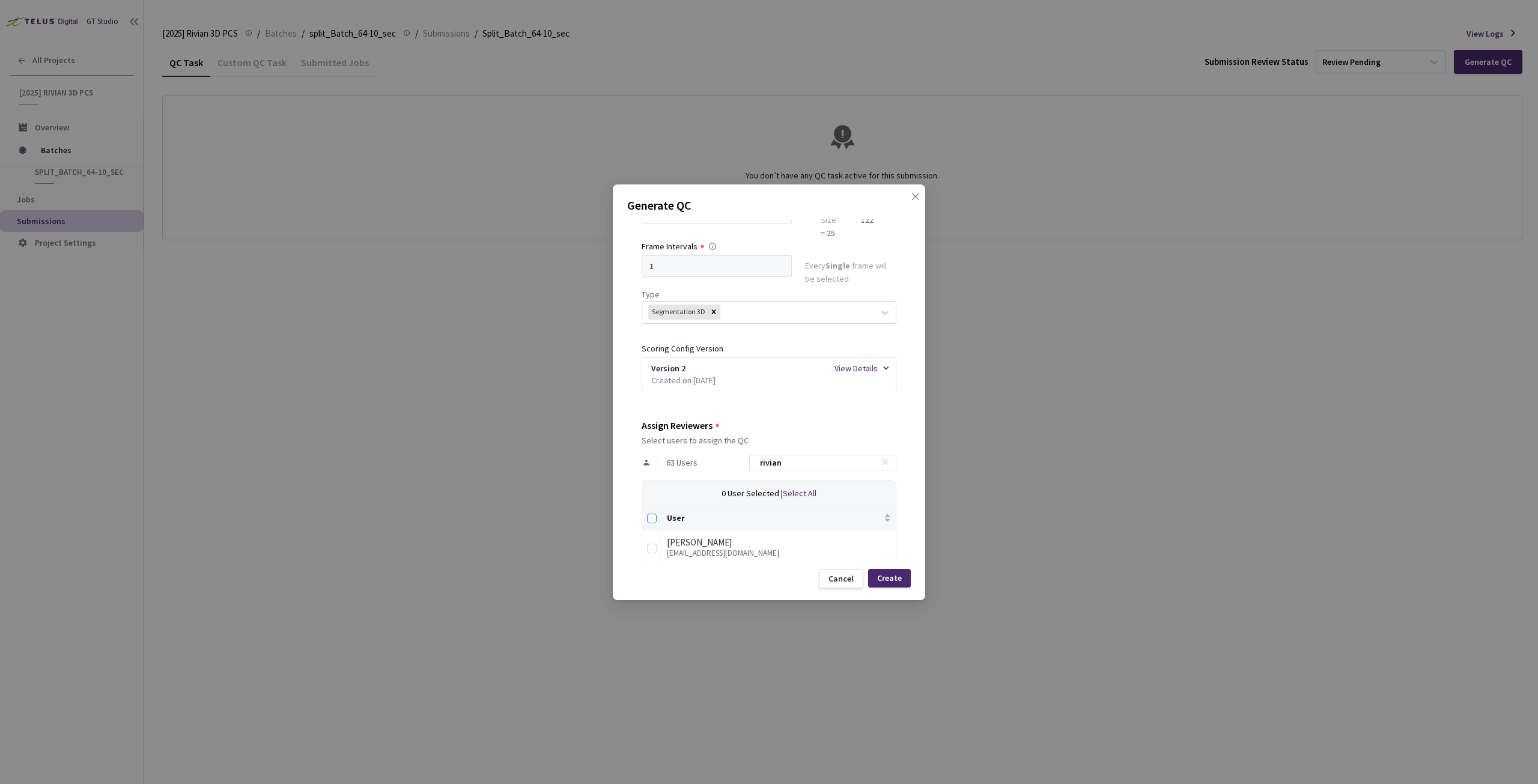
checkbox input "true"
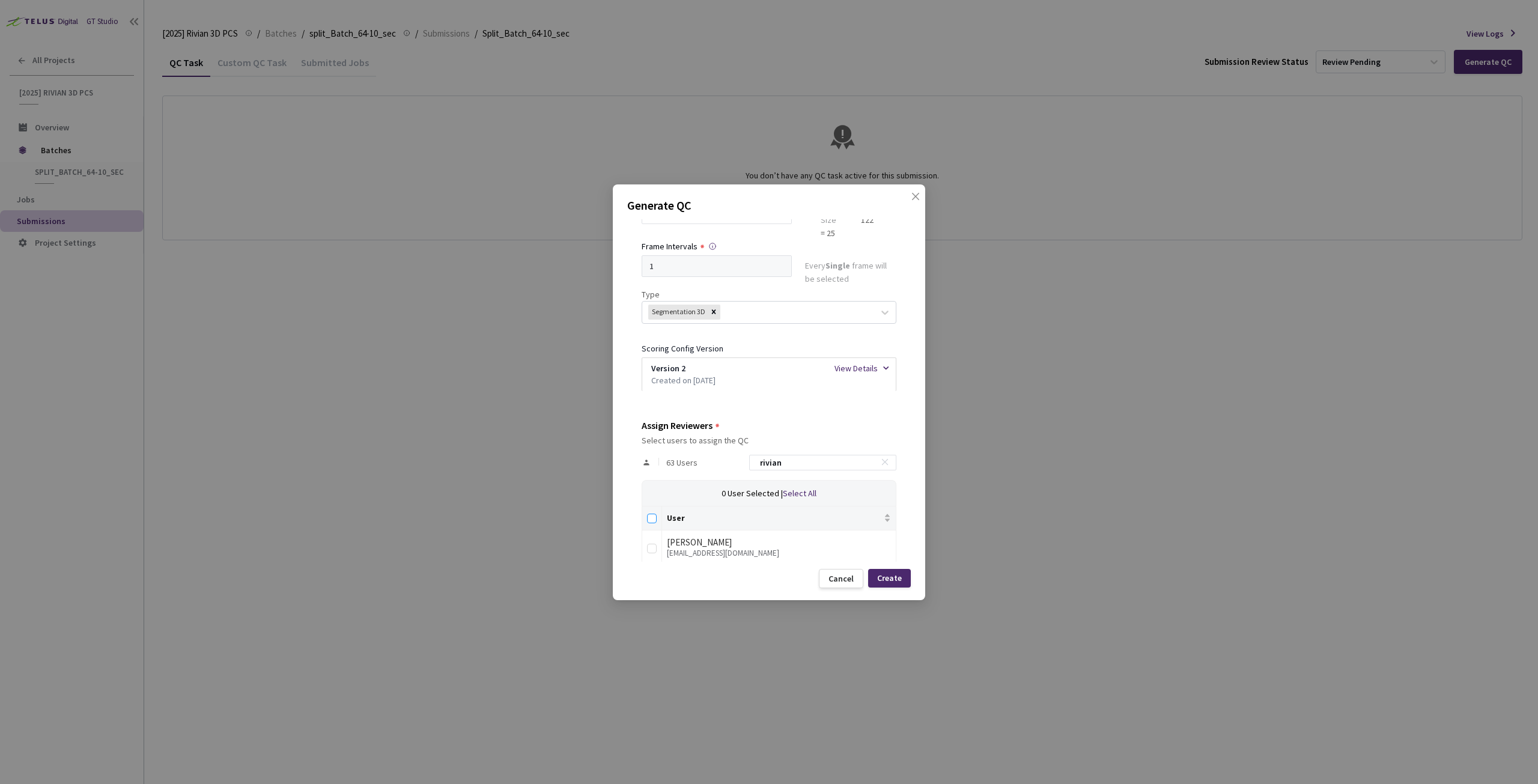
checkbox input "true"
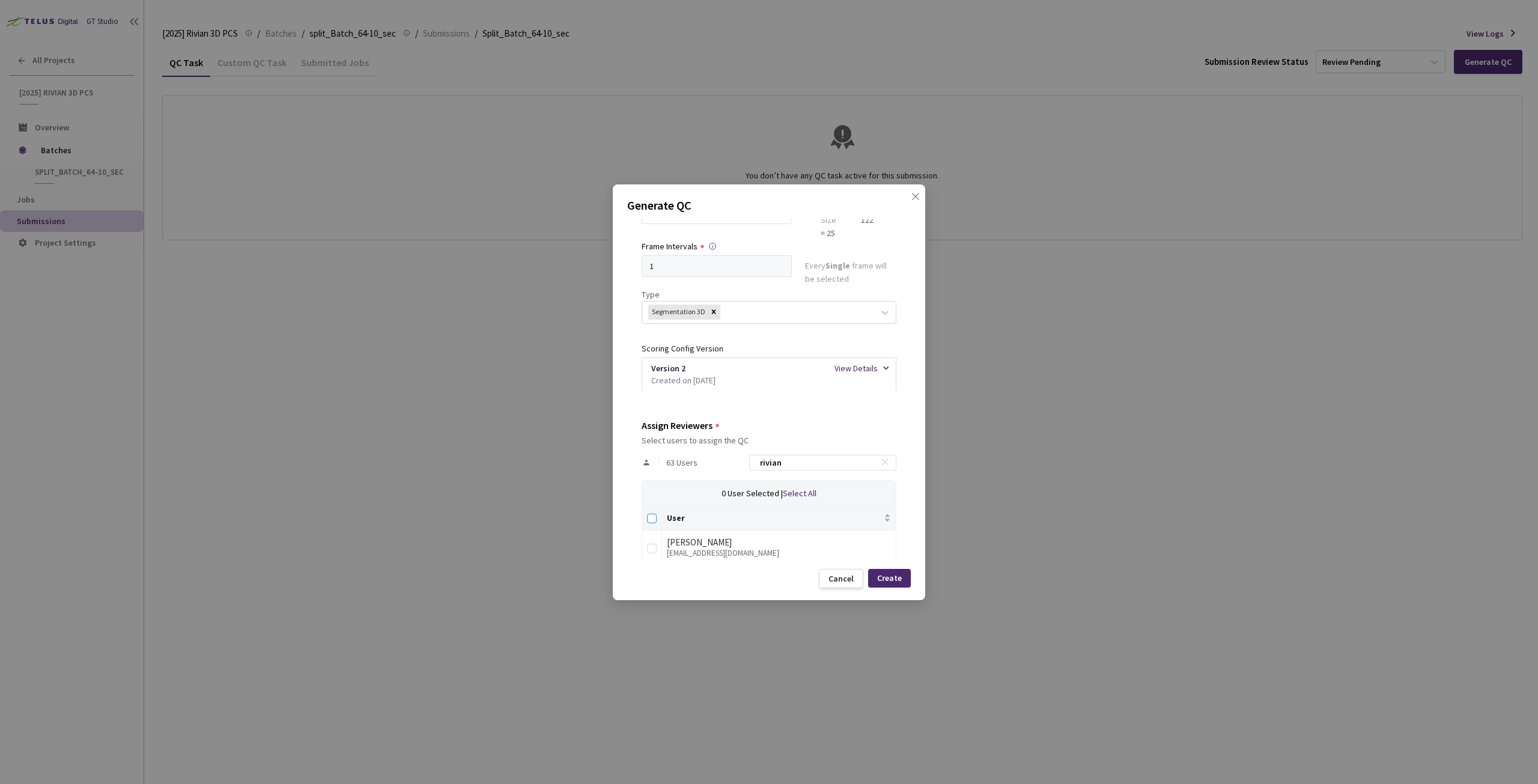
checkbox input "true"
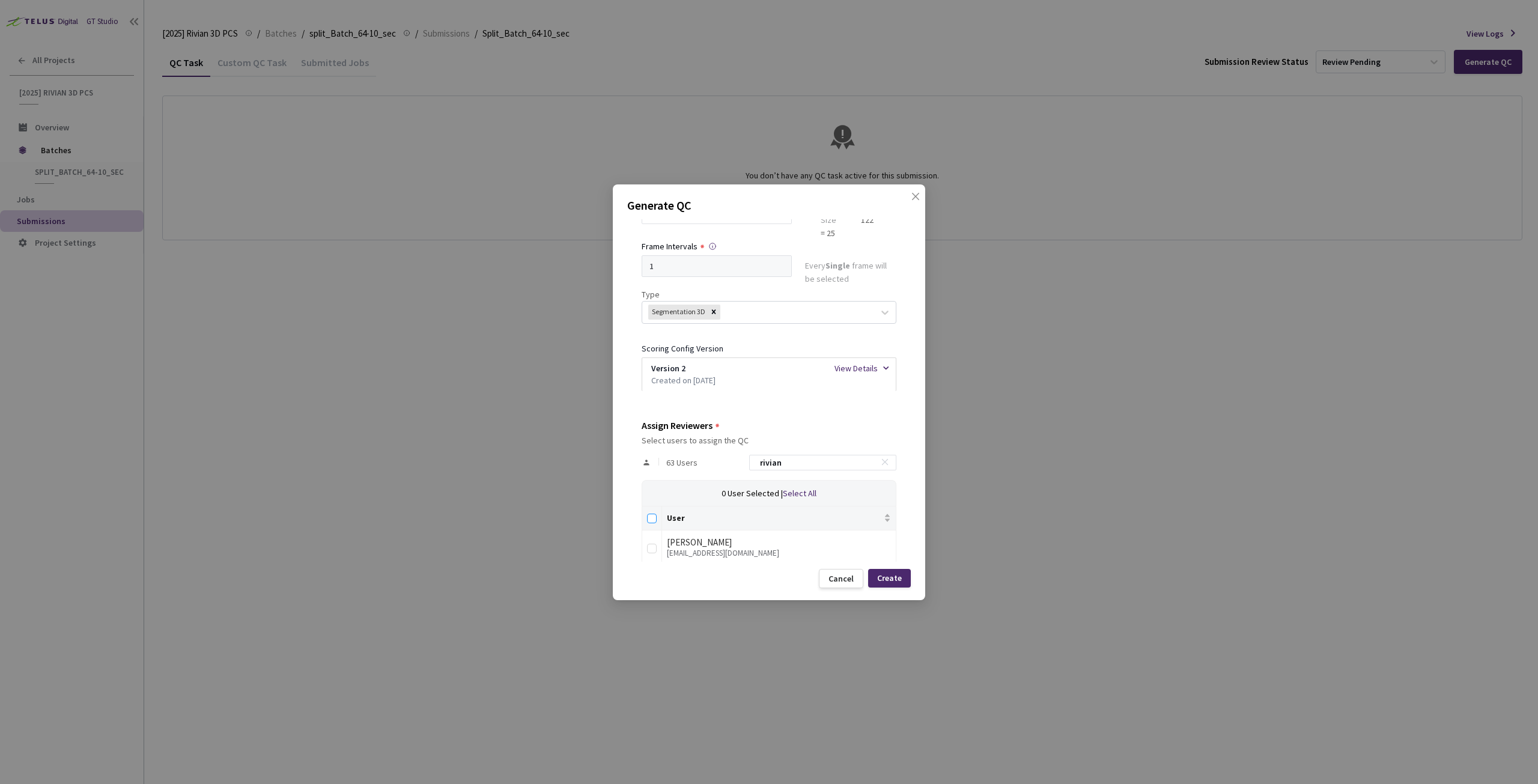
checkbox input "true"
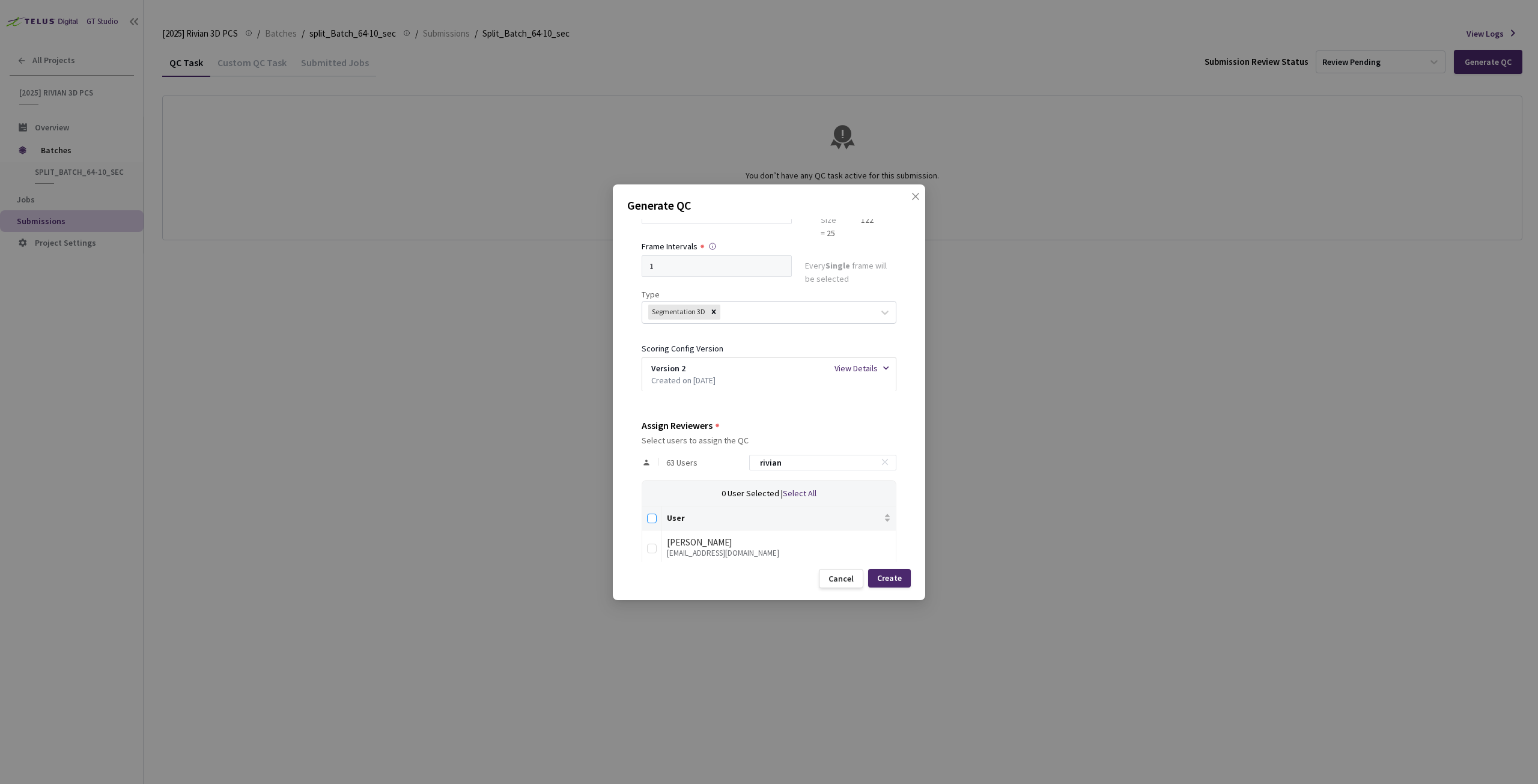
checkbox input "true"
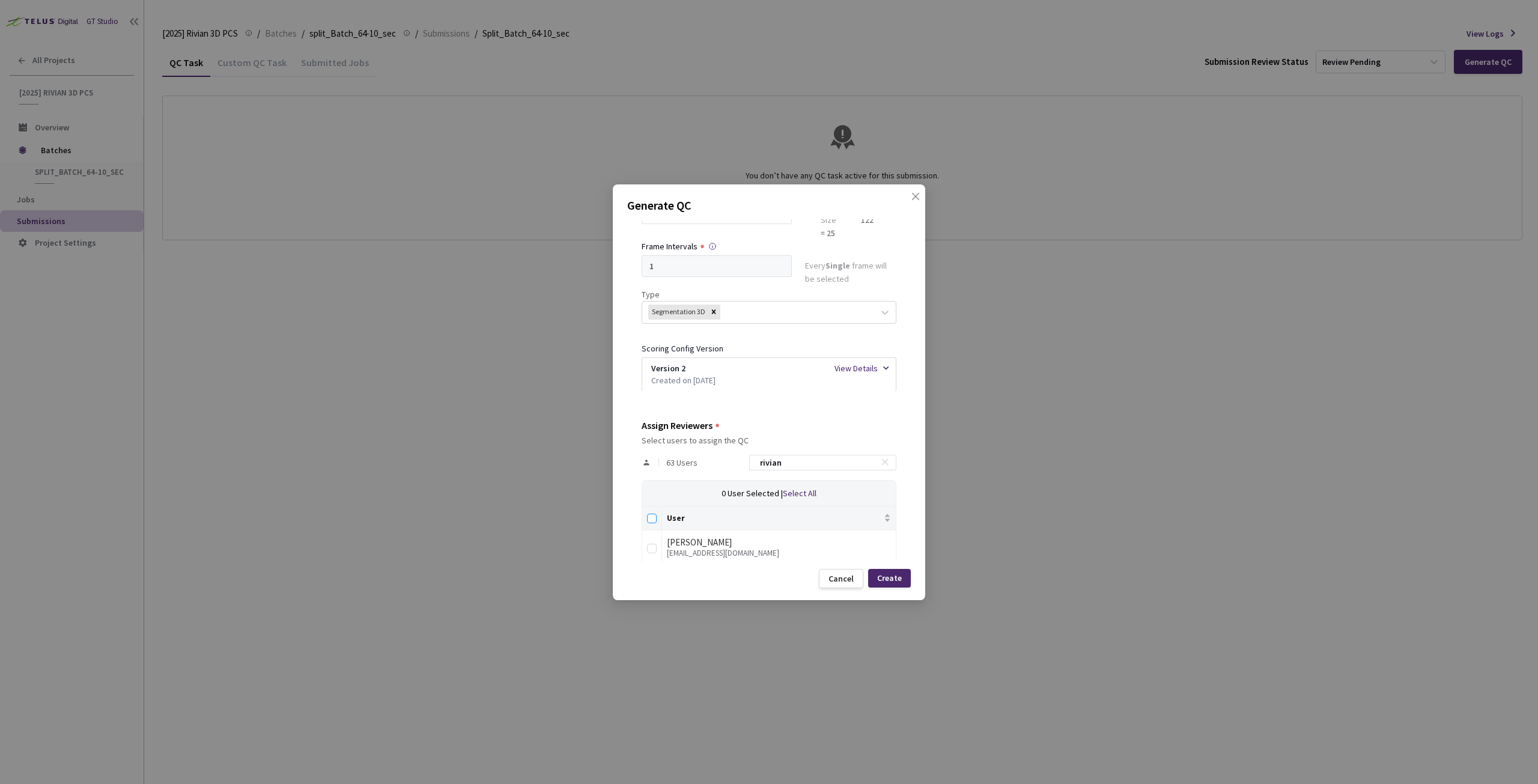
checkbox input "true"
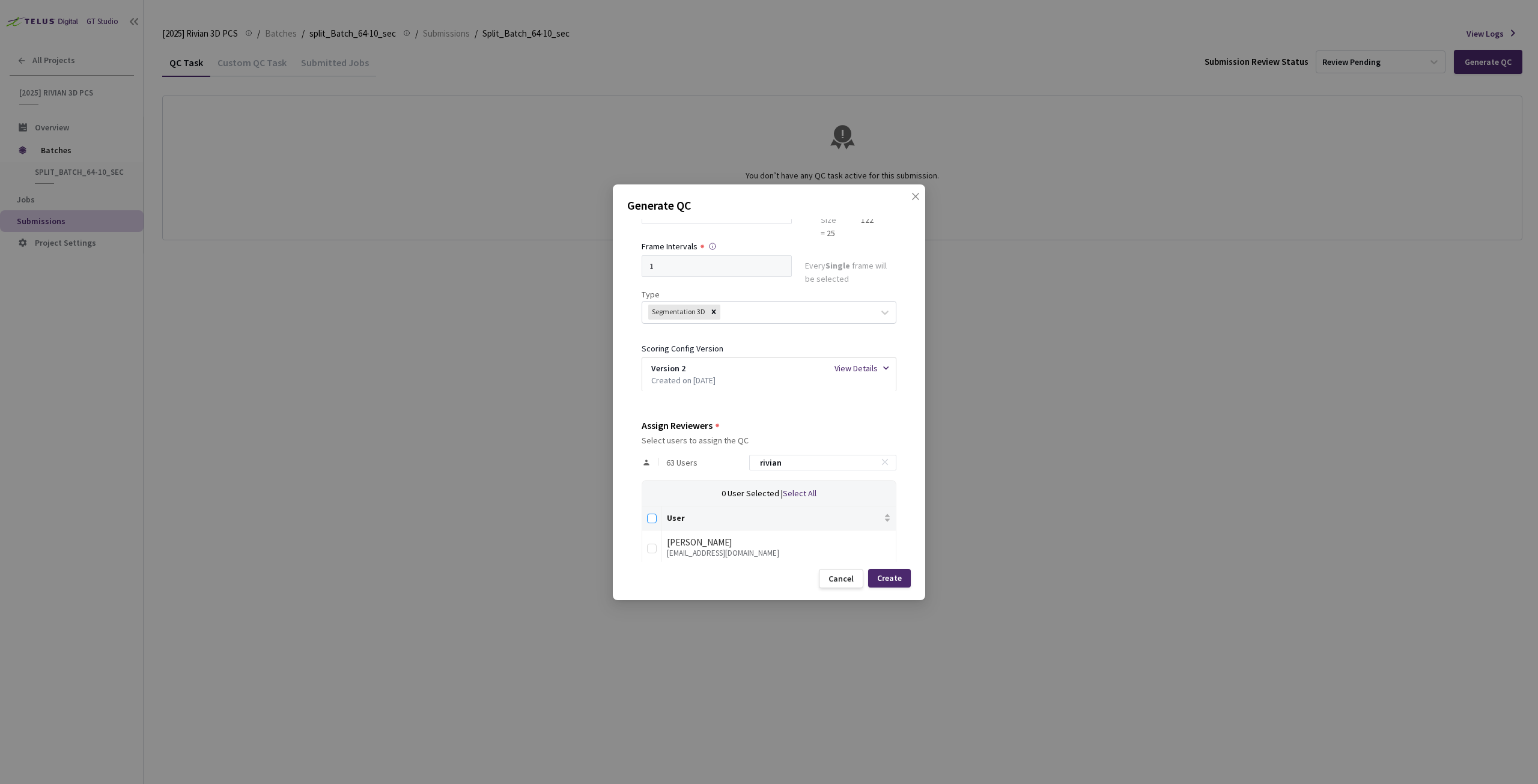
checkbox input "true"
click at [900, 580] on div "Create" at bounding box center [889, 578] width 24 height 10
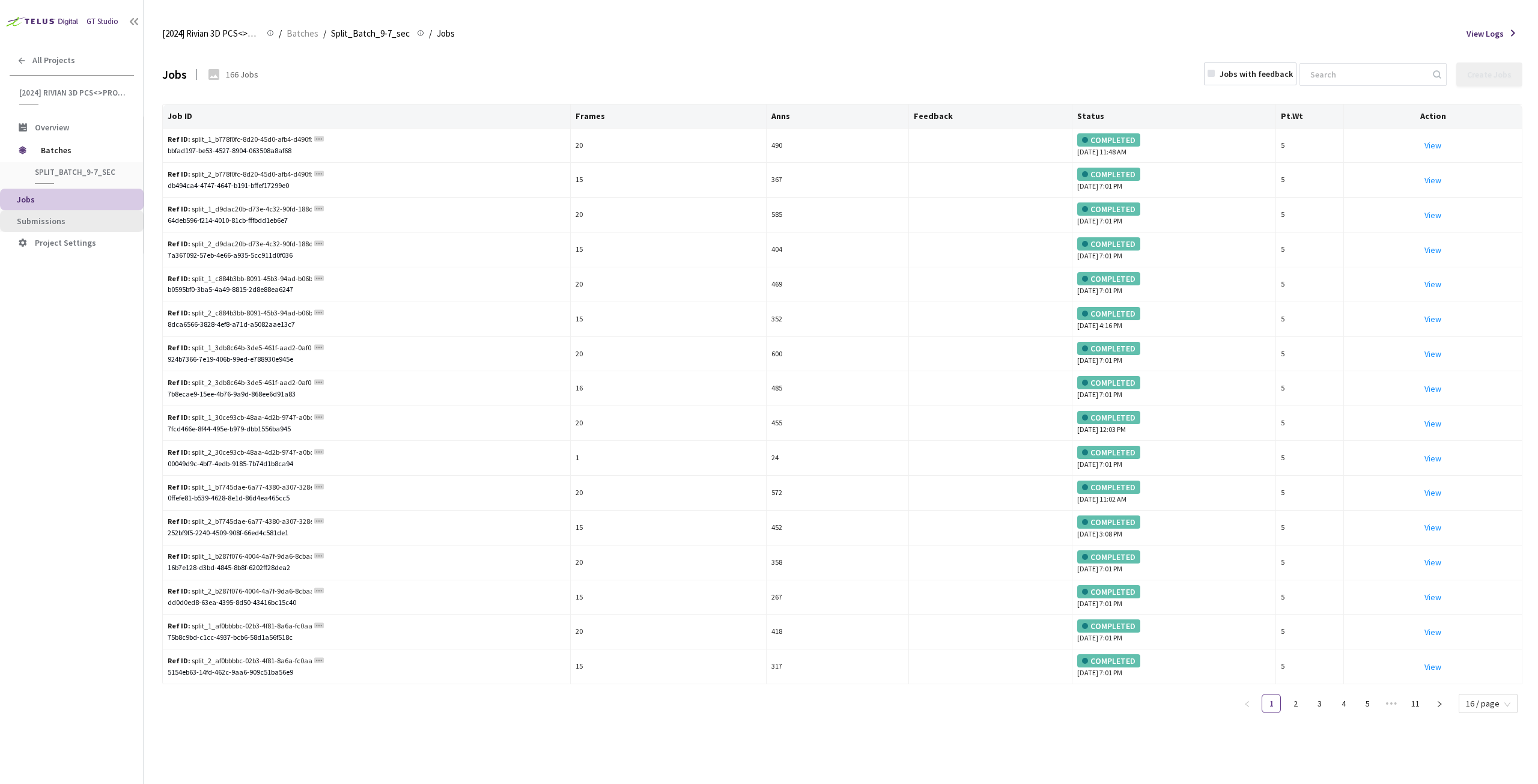
click at [45, 223] on span "Submissions" at bounding box center [41, 220] width 48 height 11
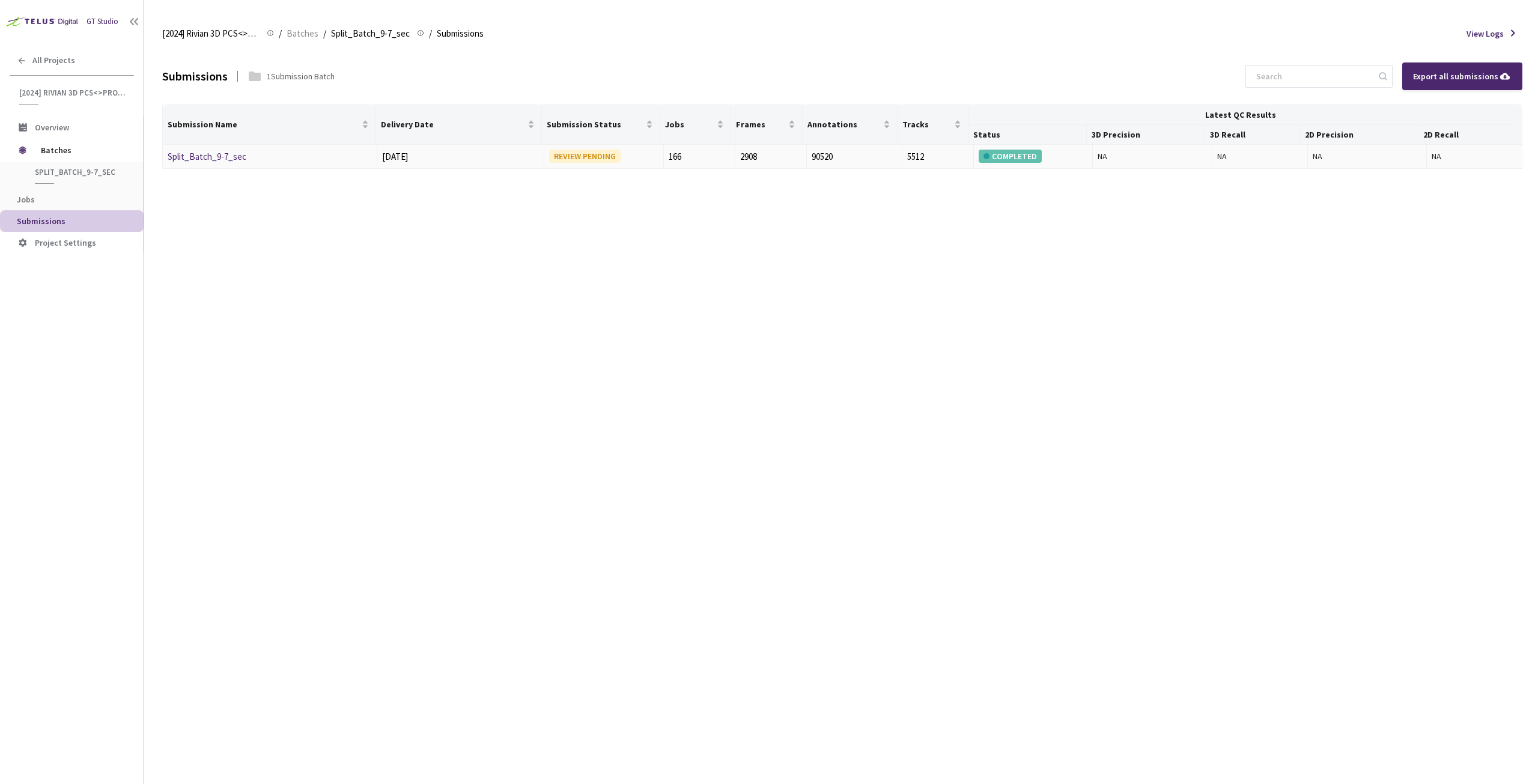
click at [216, 157] on link "Split_Batch_9-7_sec" at bounding box center [207, 157] width 79 height 12
